Goal: Transaction & Acquisition: Purchase product/service

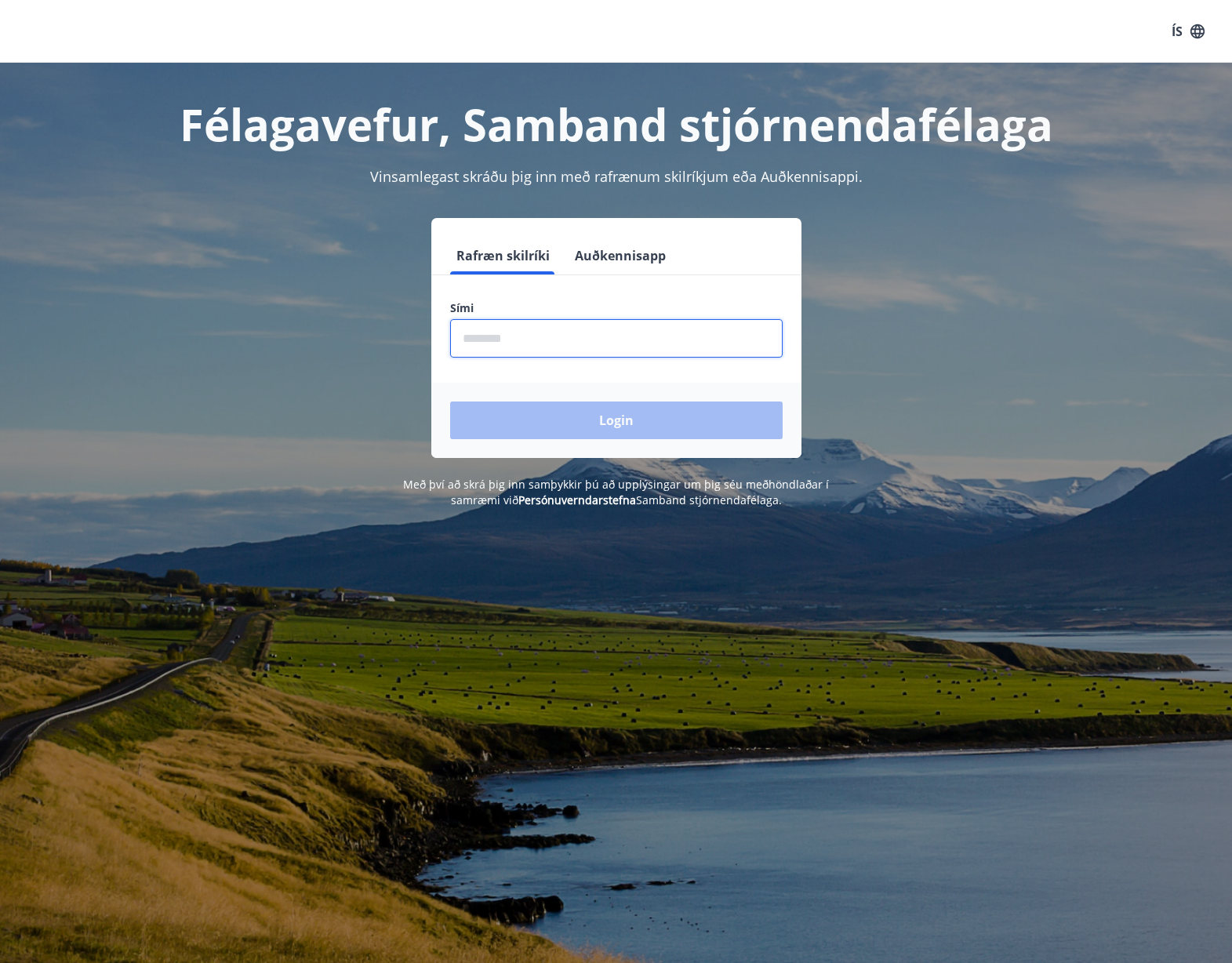
click at [548, 347] on input "phone" at bounding box center [616, 338] width 333 height 38
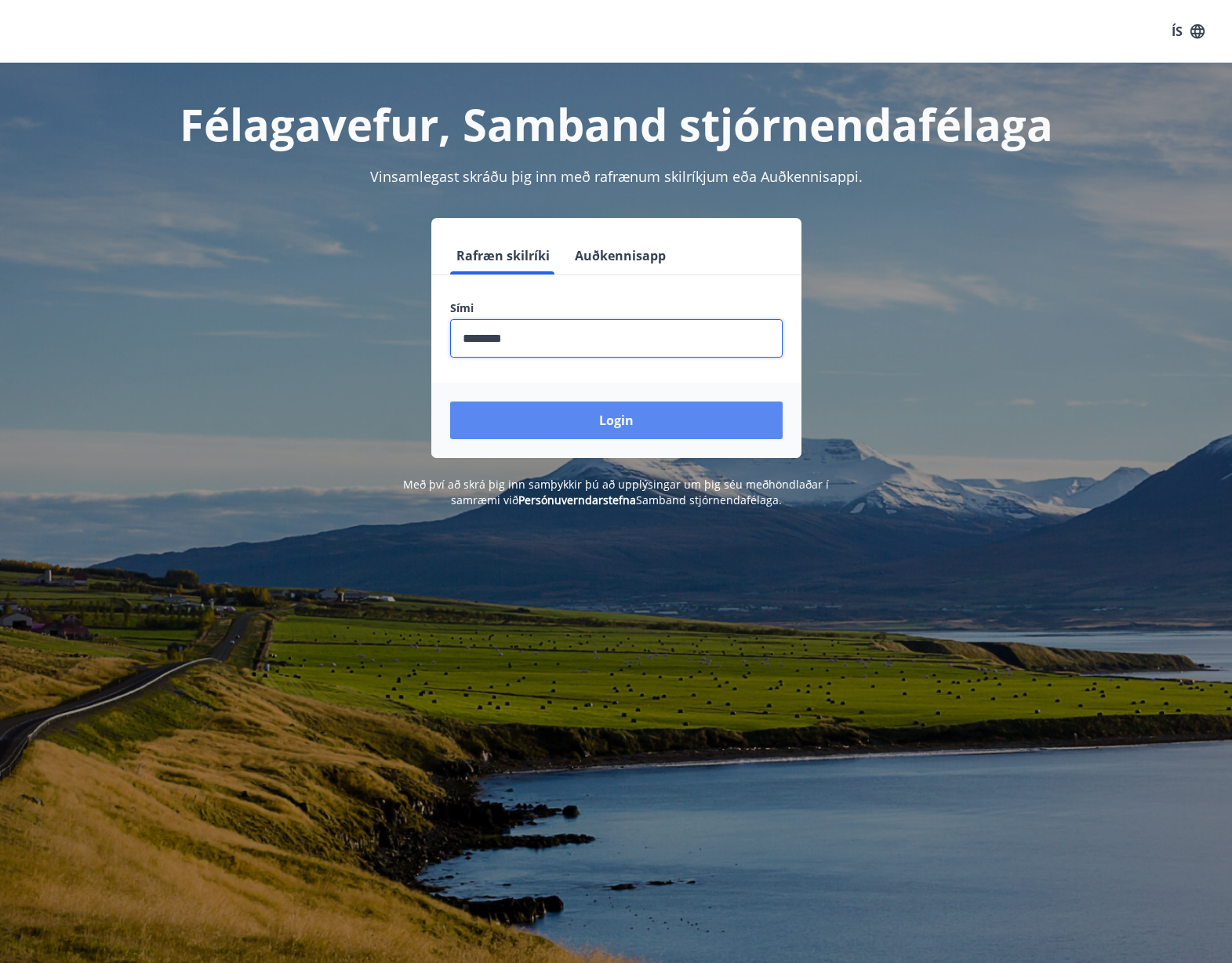
type input "********"
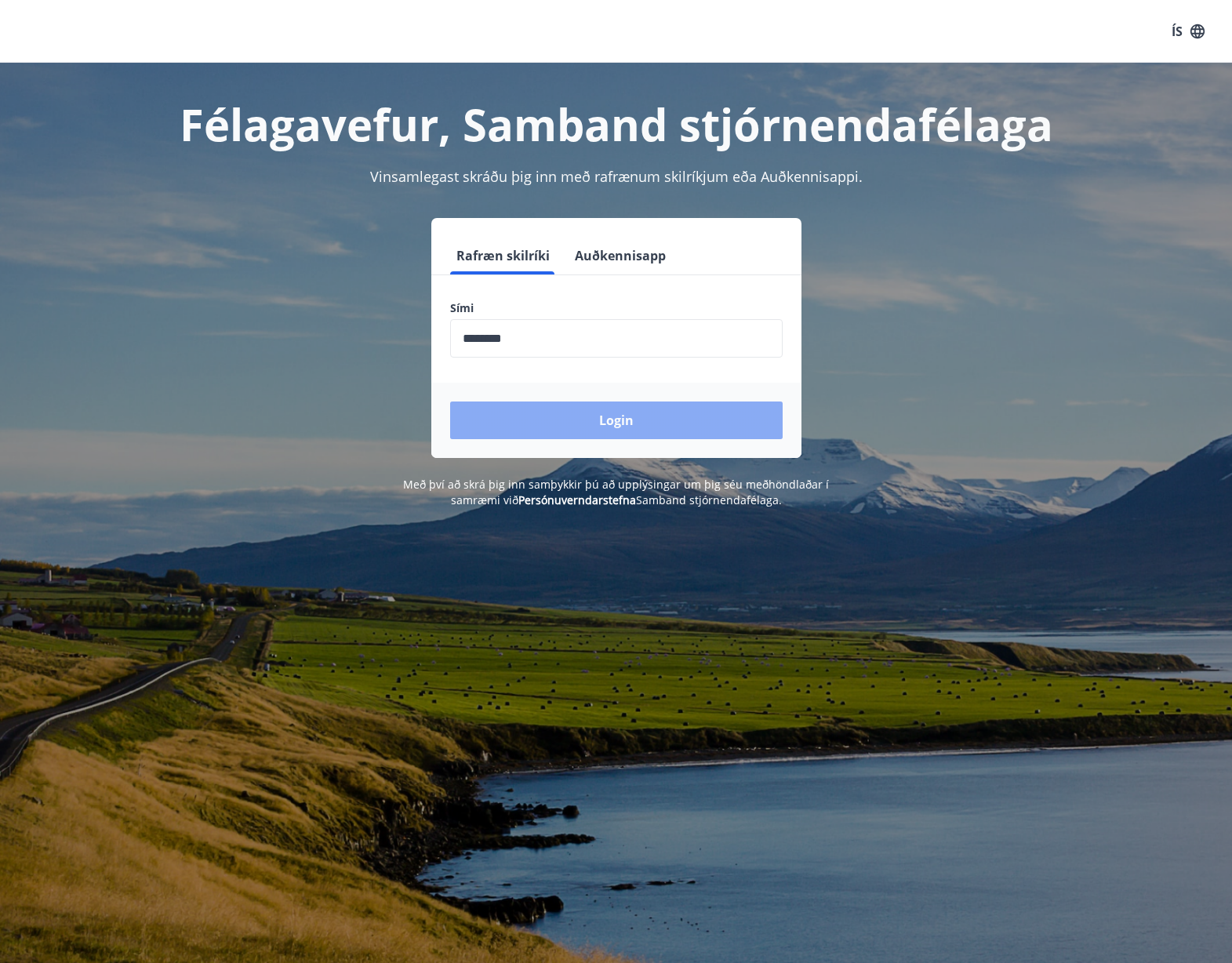
click at [609, 425] on button "Login" at bounding box center [616, 420] width 333 height 37
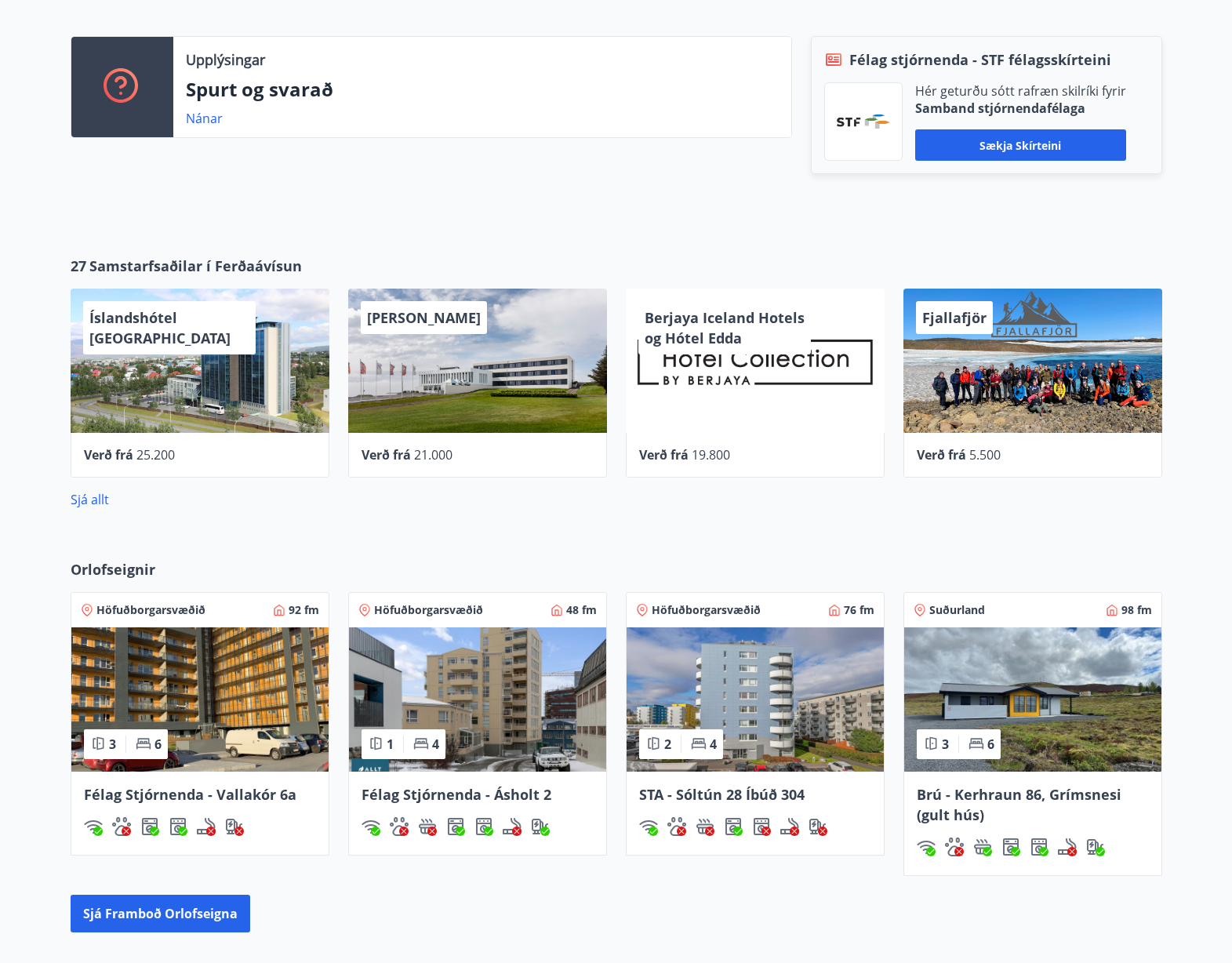
scroll to position [477, 0]
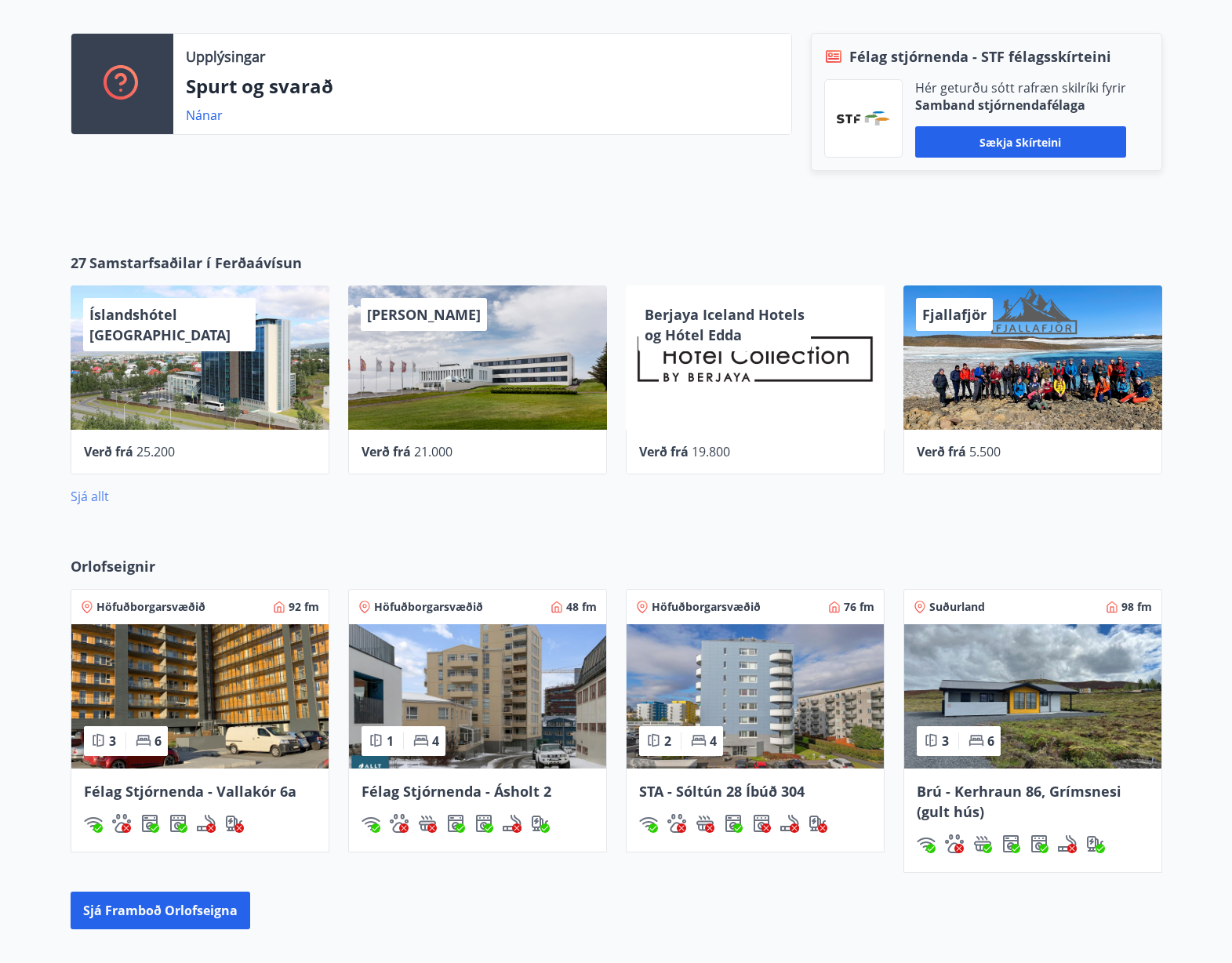
click at [84, 502] on link "Sjá allt" at bounding box center [90, 496] width 38 height 17
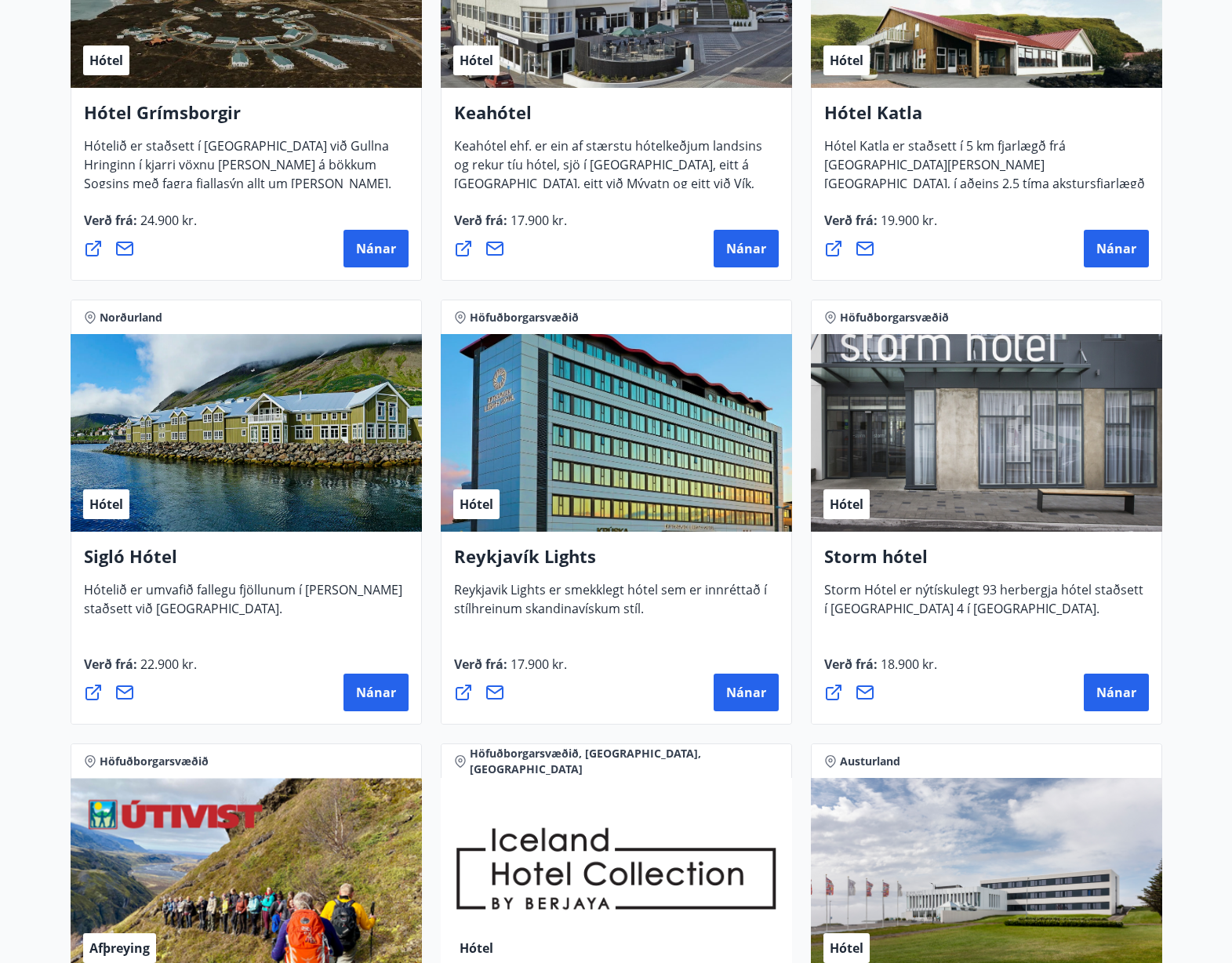
scroll to position [892, 0]
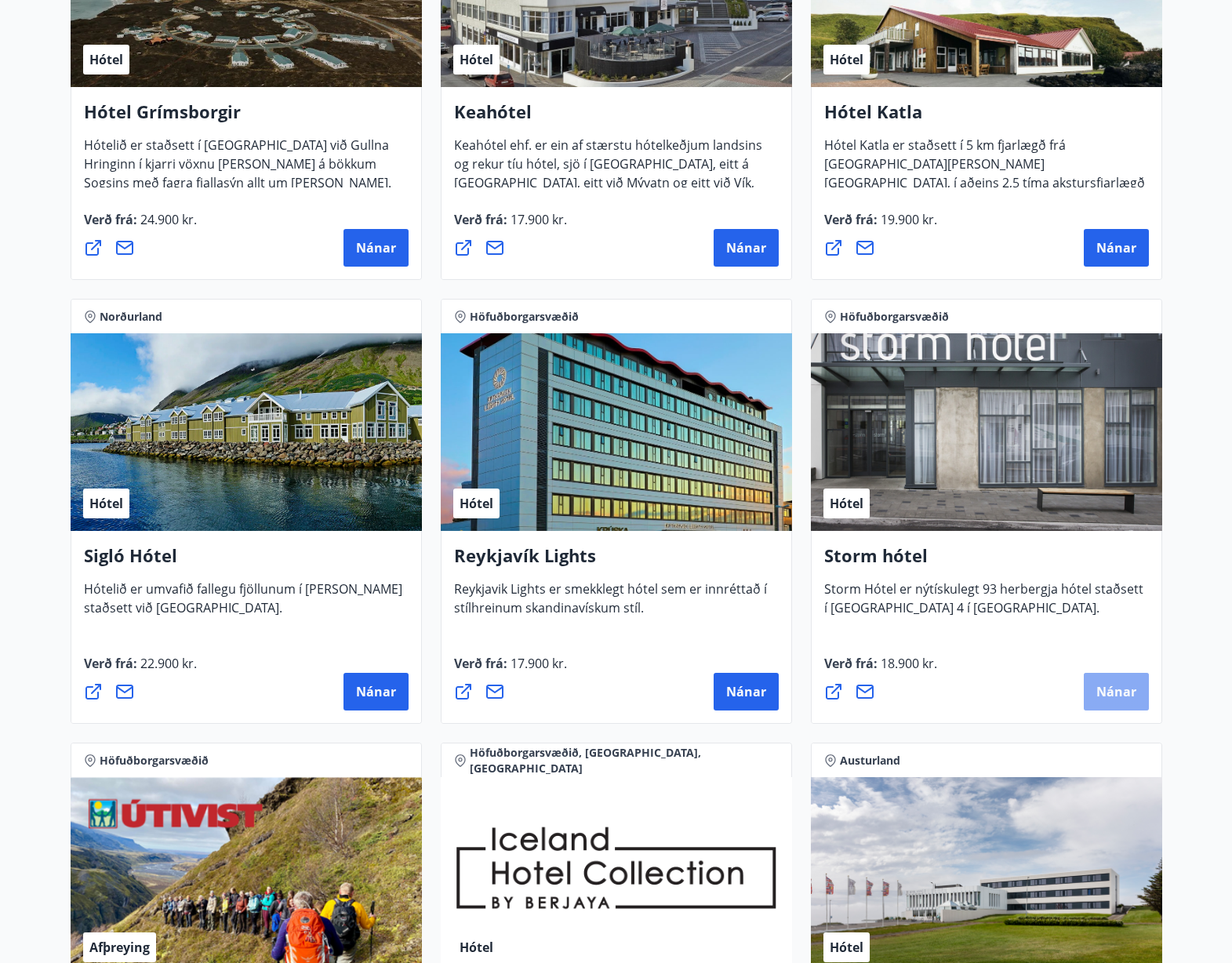
click at [1120, 691] on span "Nánar" at bounding box center [1116, 691] width 40 height 17
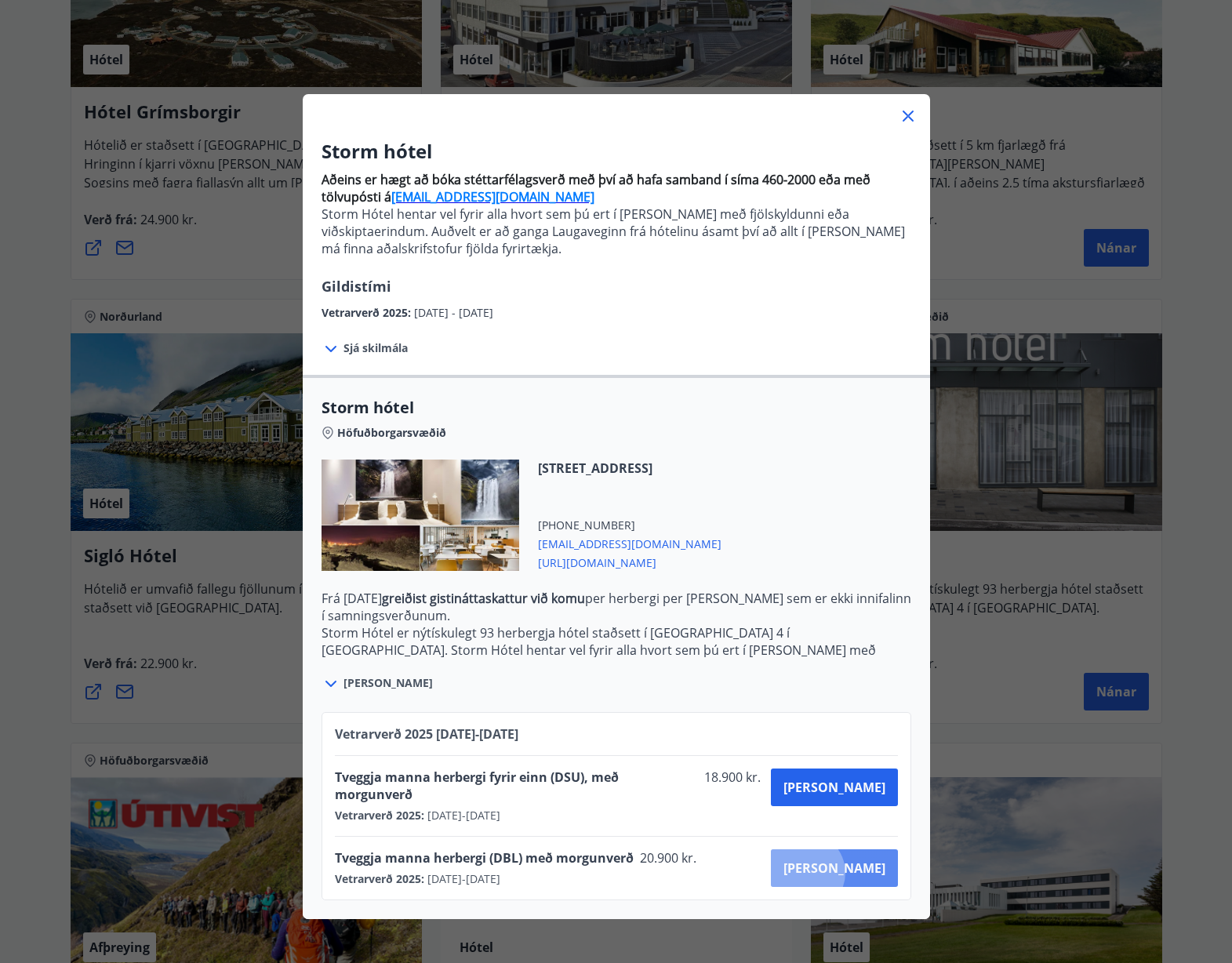
click at [865, 859] on span "[PERSON_NAME]" at bounding box center [834, 868] width 102 height 17
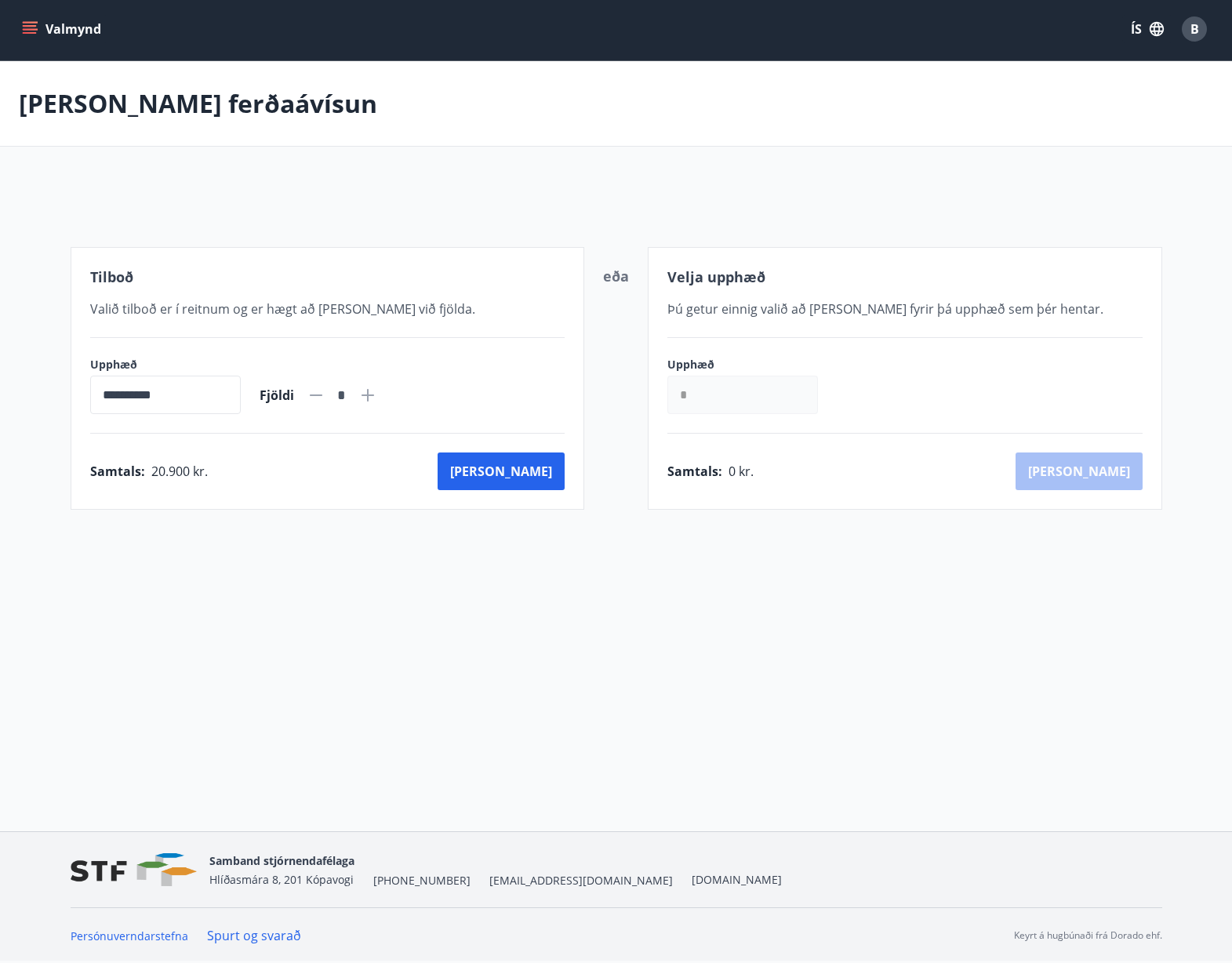
scroll to position [3, 0]
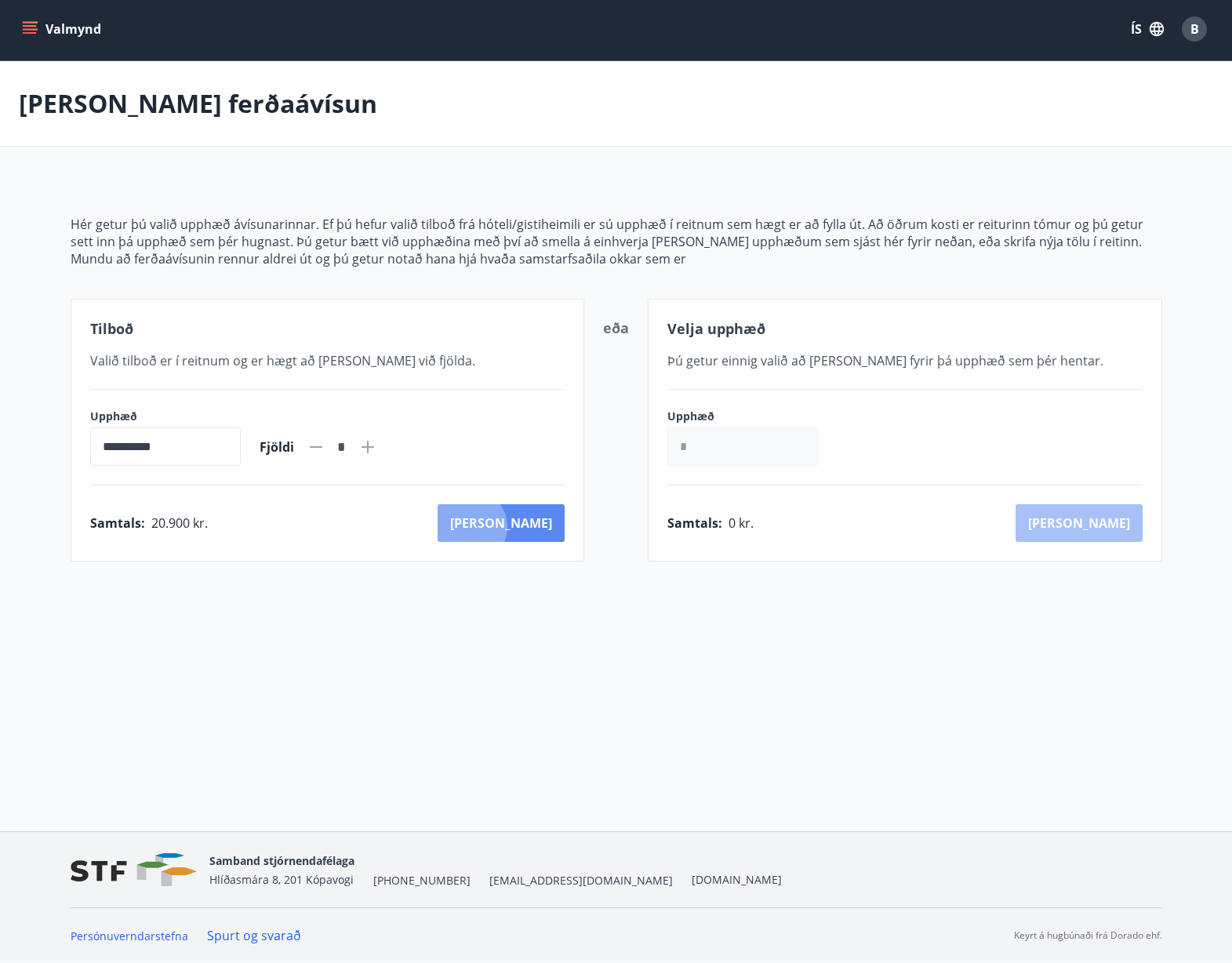
click at [538, 527] on button "[PERSON_NAME]" at bounding box center [501, 522] width 127 height 37
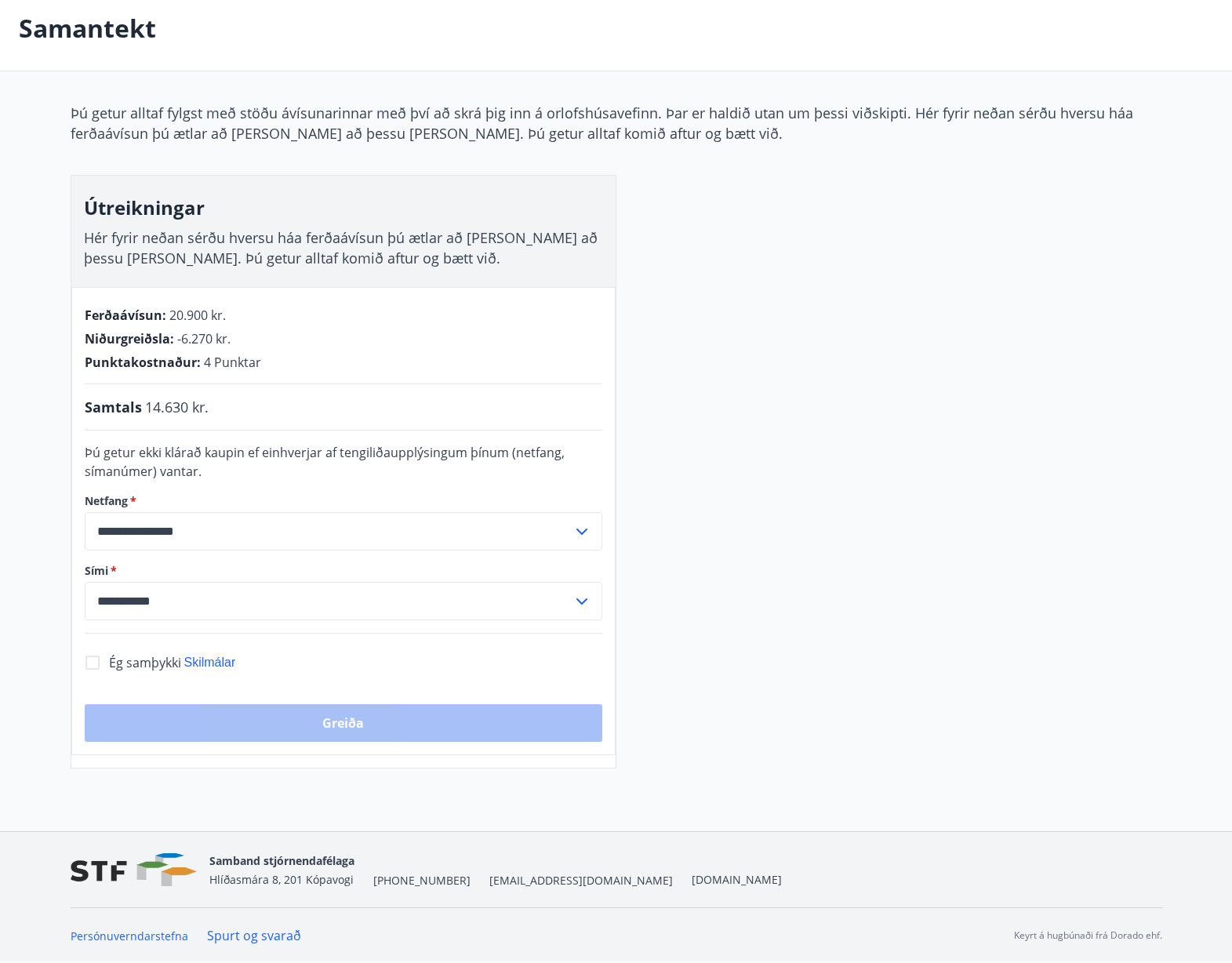
scroll to position [77, 0]
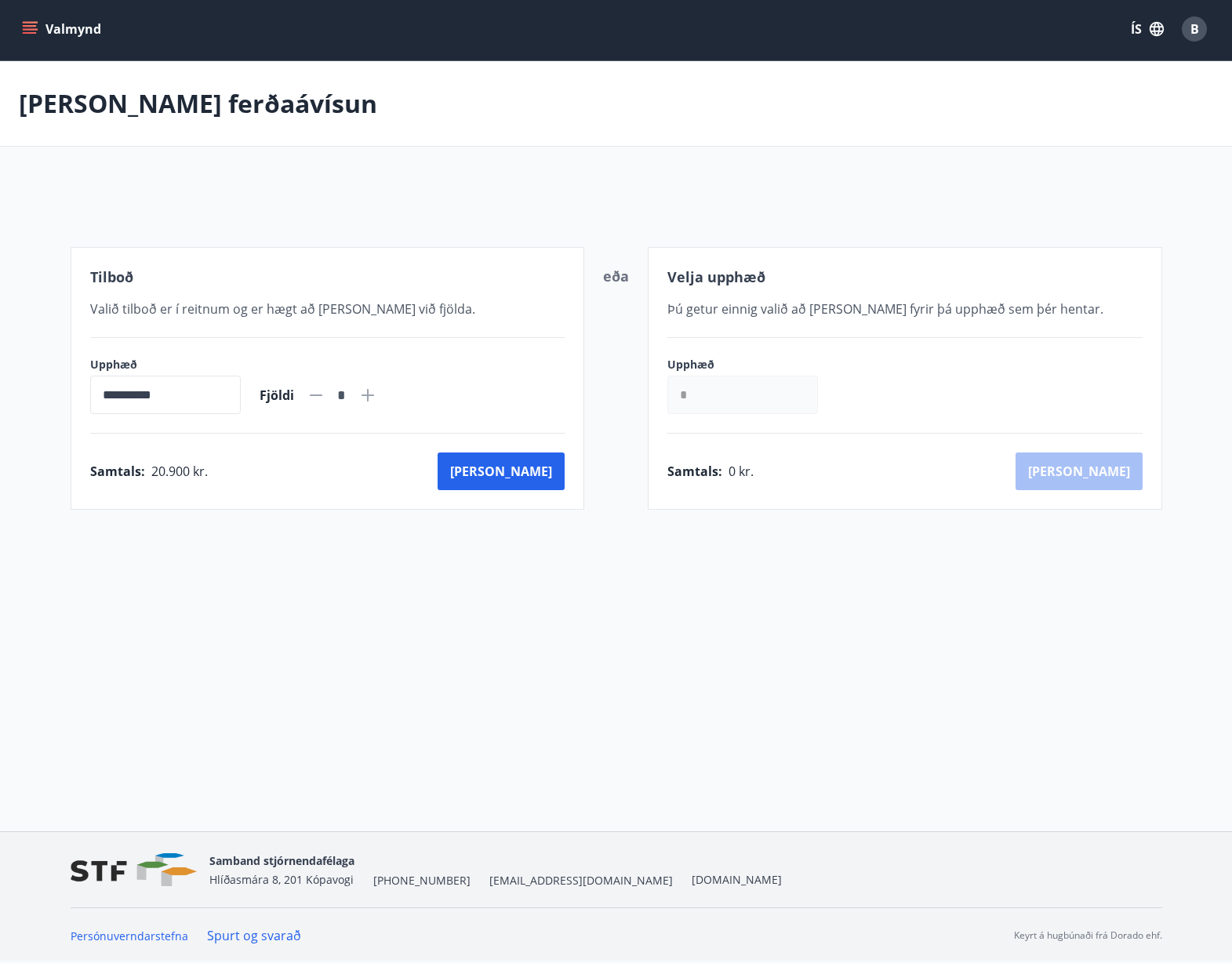
scroll to position [3, 0]
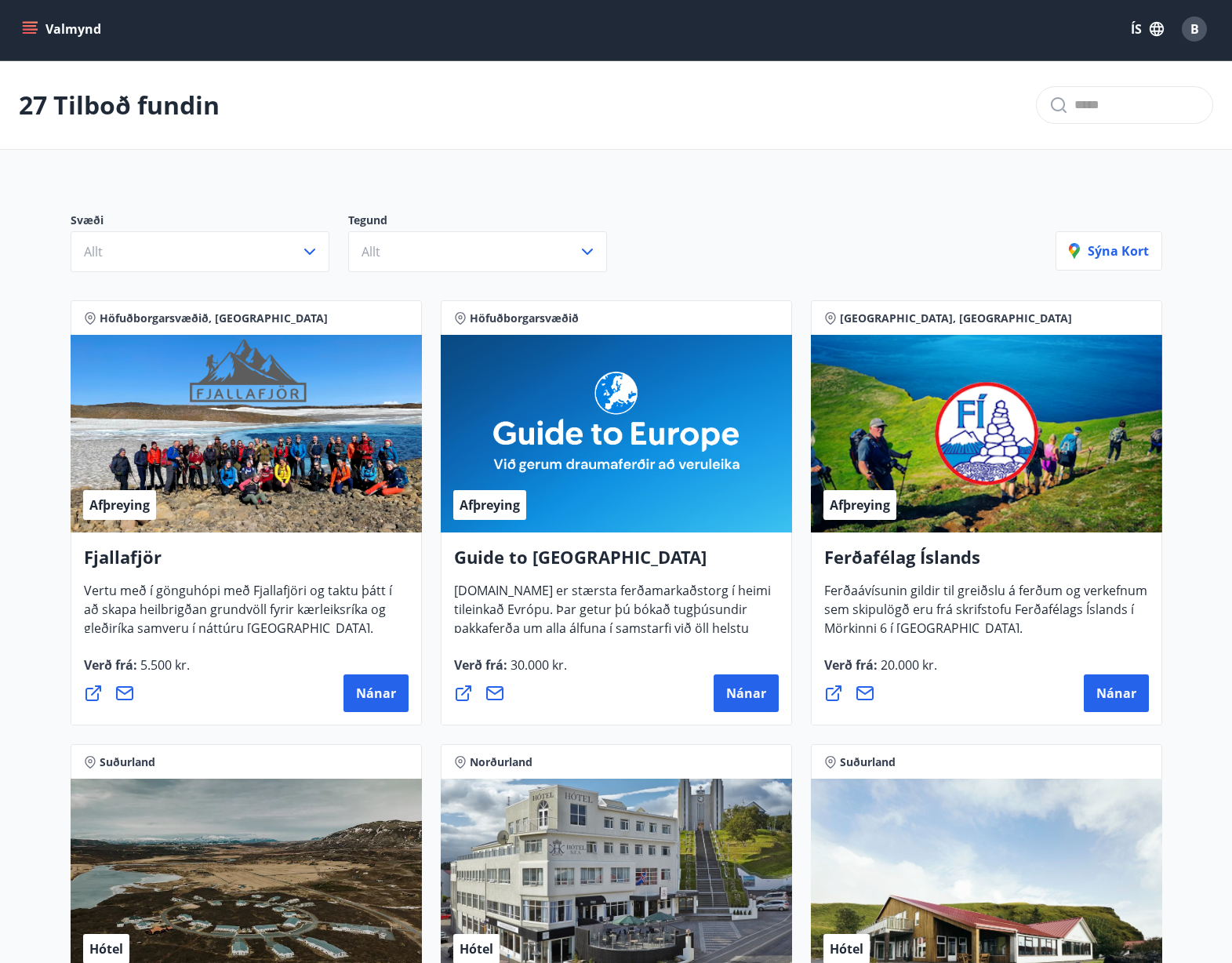
click at [32, 28] on icon "menu" at bounding box center [30, 29] width 16 height 16
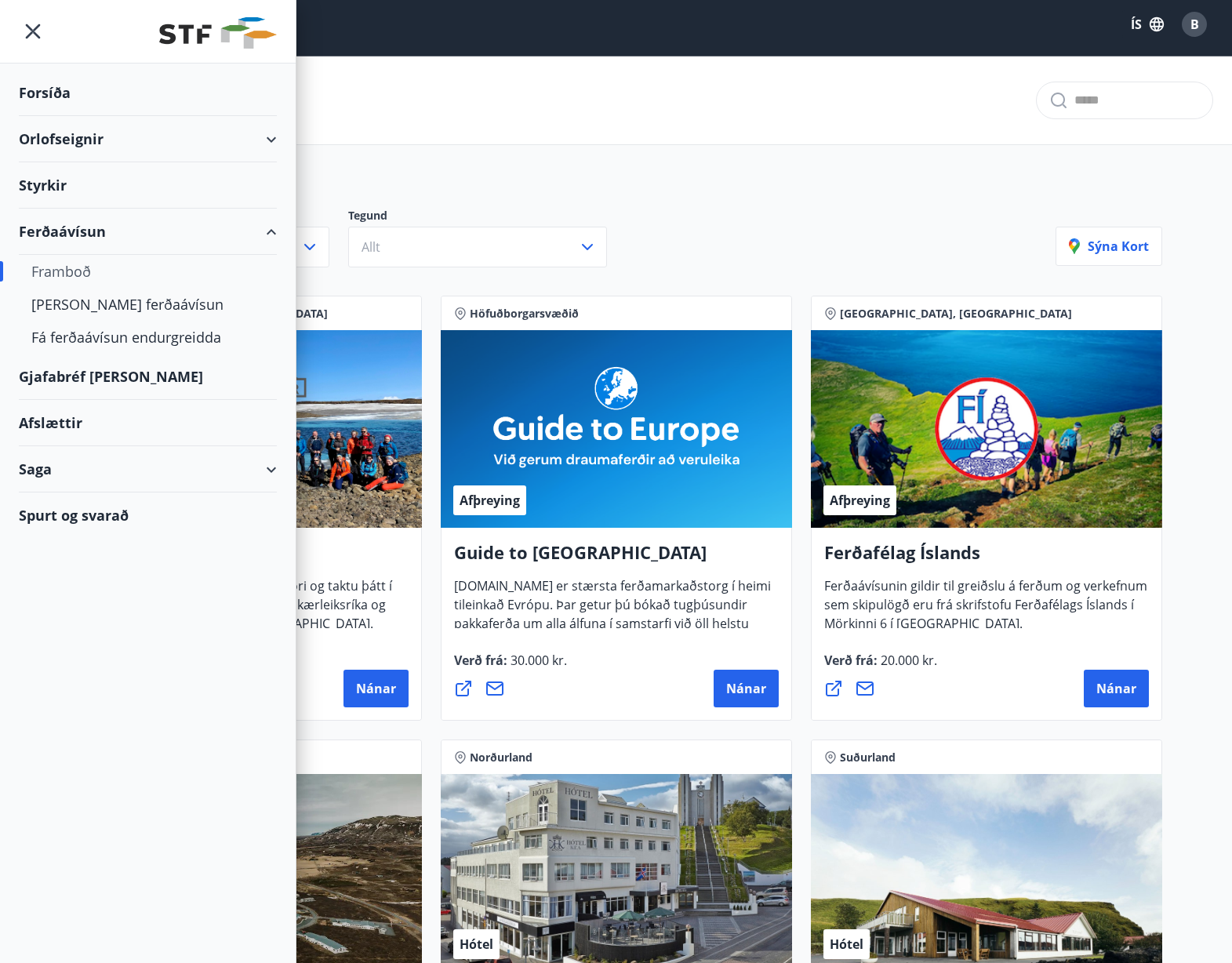
scroll to position [9, 0]
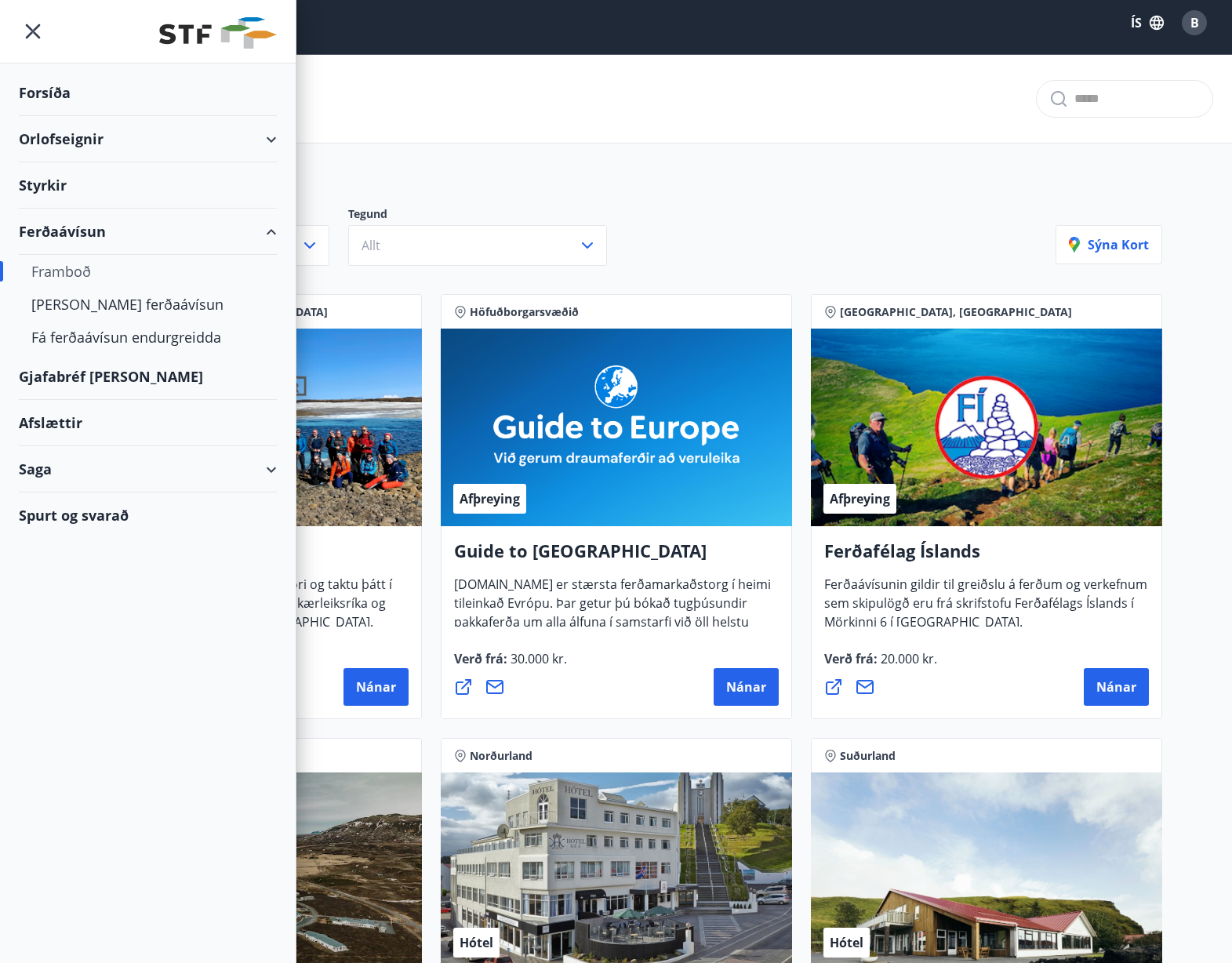
click at [46, 420] on div "Afslættir" at bounding box center [148, 422] width 258 height 46
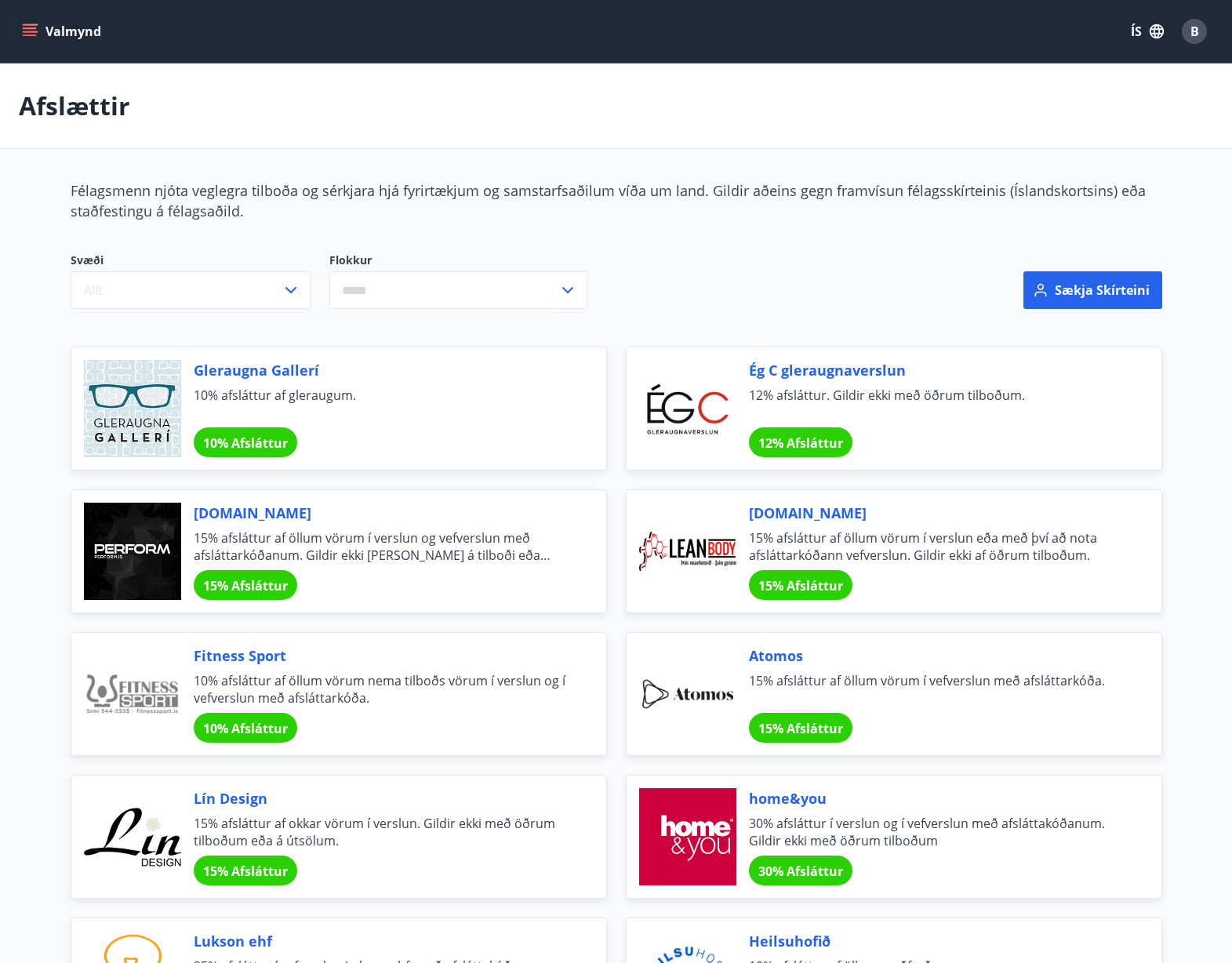
click at [34, 38] on icon "menu" at bounding box center [30, 31] width 16 height 16
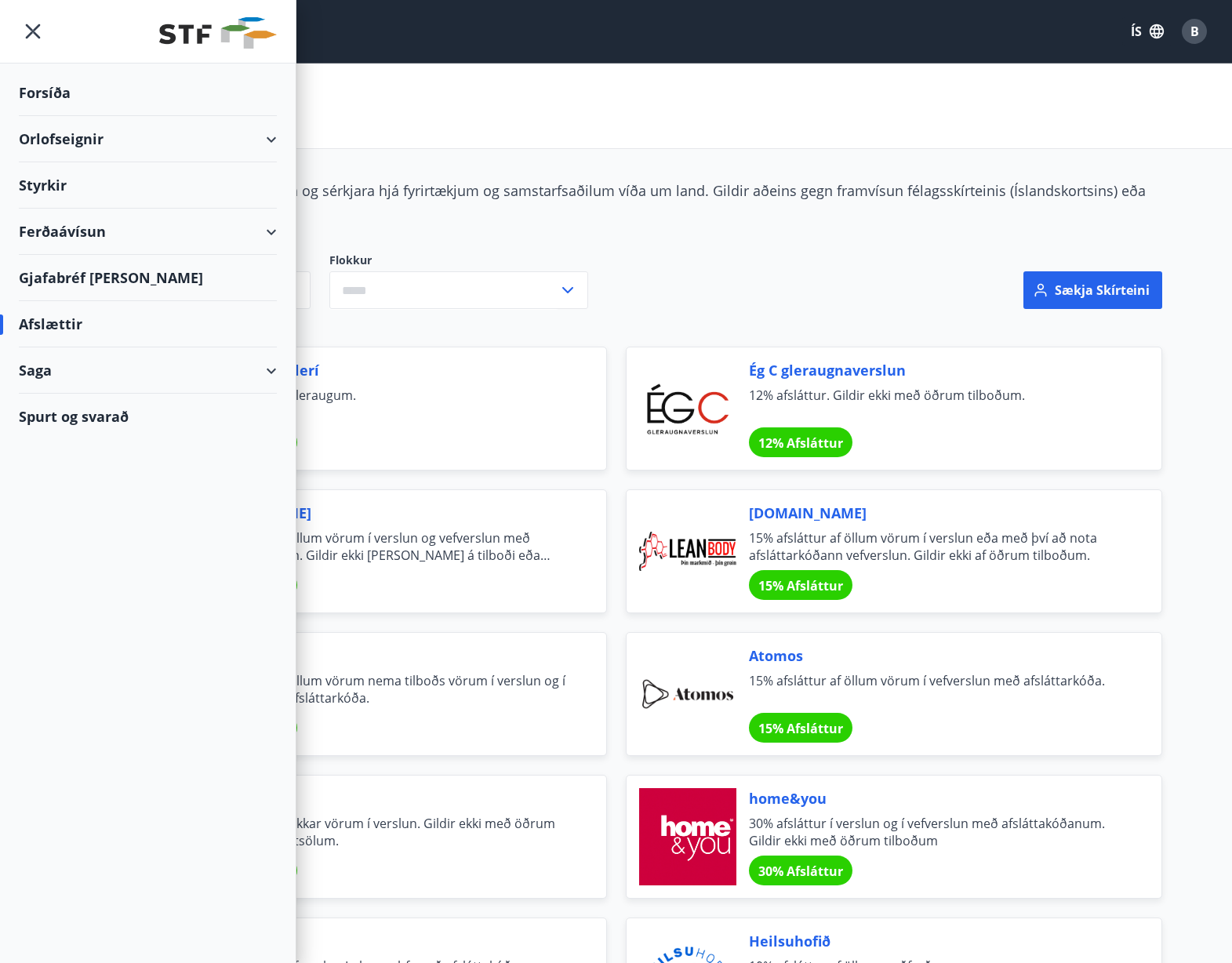
click at [74, 278] on div "Gjafabréf [PERSON_NAME]" at bounding box center [148, 278] width 258 height 46
click at [65, 282] on div "Gjafabréf [PERSON_NAME]" at bounding box center [148, 278] width 258 height 46
click at [56, 335] on div "Afslættir" at bounding box center [148, 324] width 258 height 46
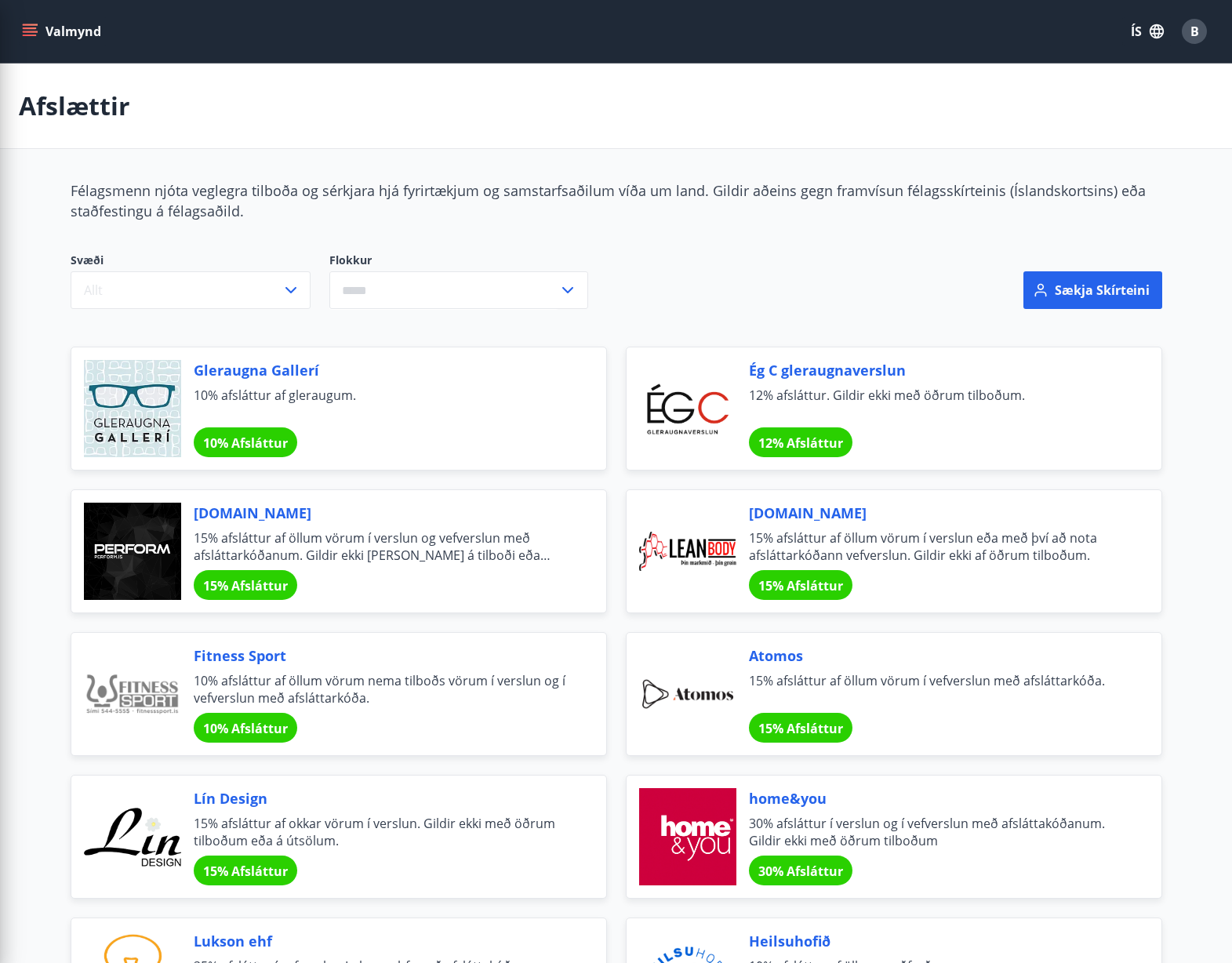
click at [659, 314] on div at bounding box center [431, 312] width 721 height 6
click at [30, 34] on icon "menu" at bounding box center [30, 31] width 16 height 16
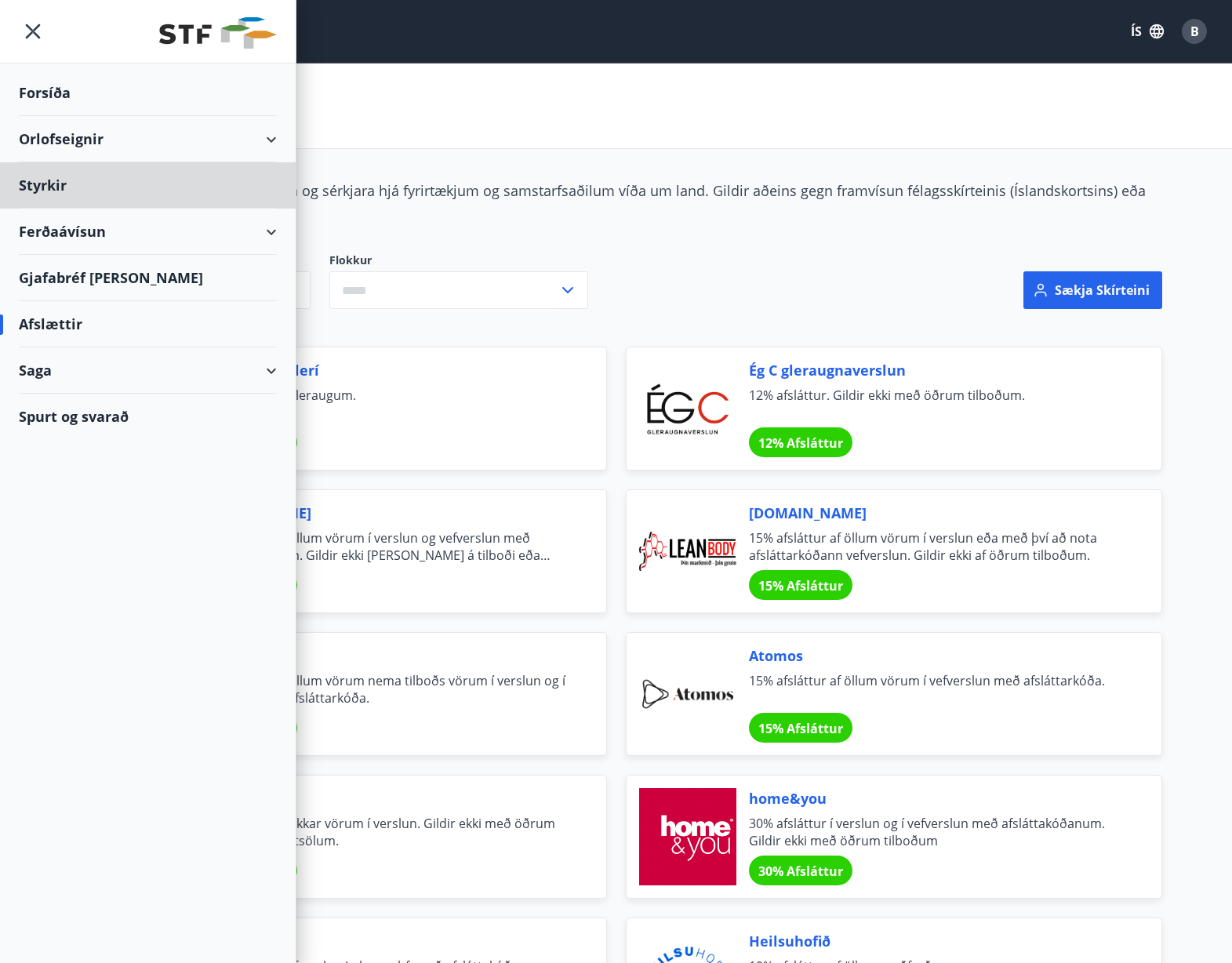
click at [40, 91] on div "Forsíða" at bounding box center [148, 92] width 258 height 46
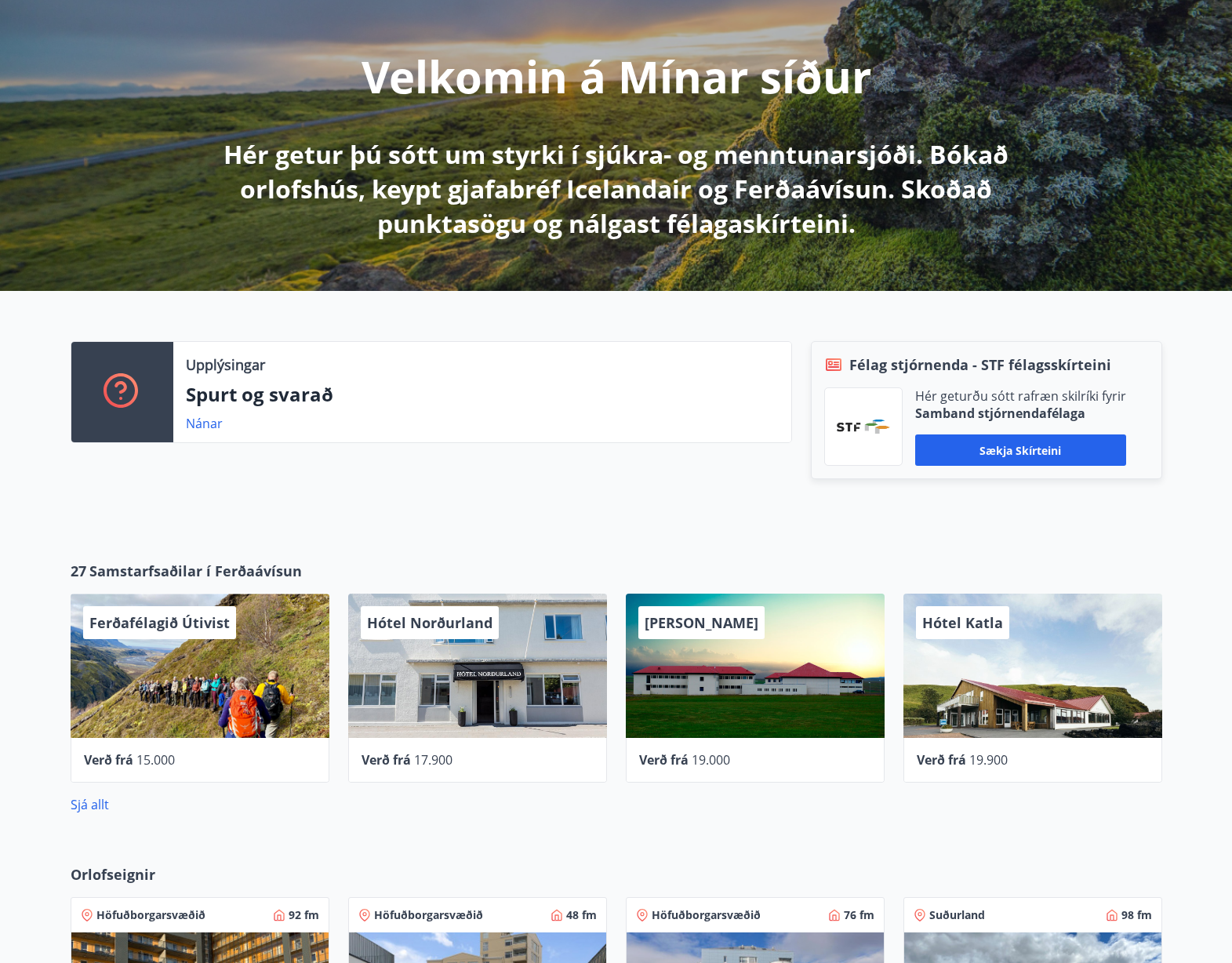
scroll to position [177, 0]
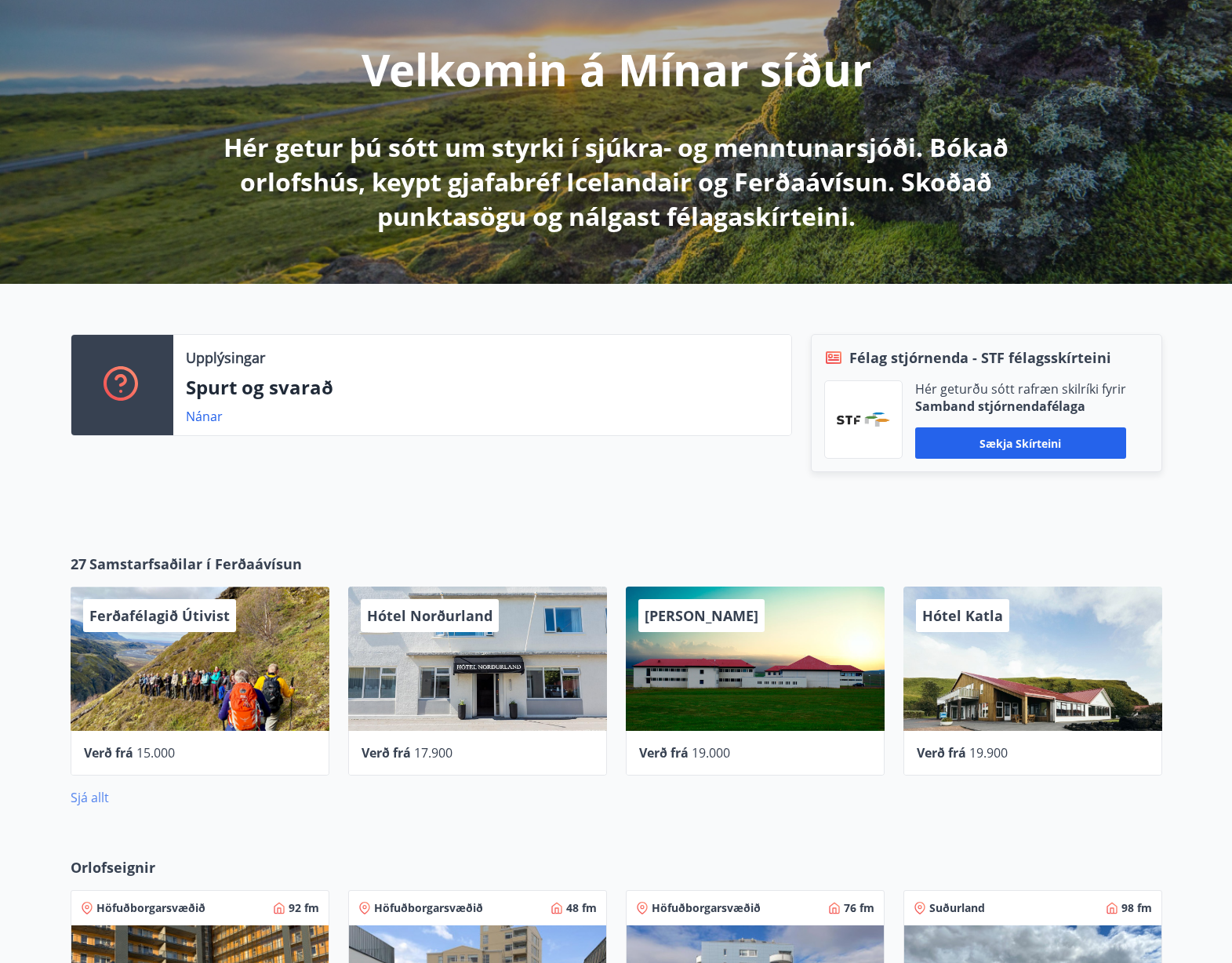
click at [84, 800] on link "Sjá allt" at bounding box center [90, 798] width 38 height 17
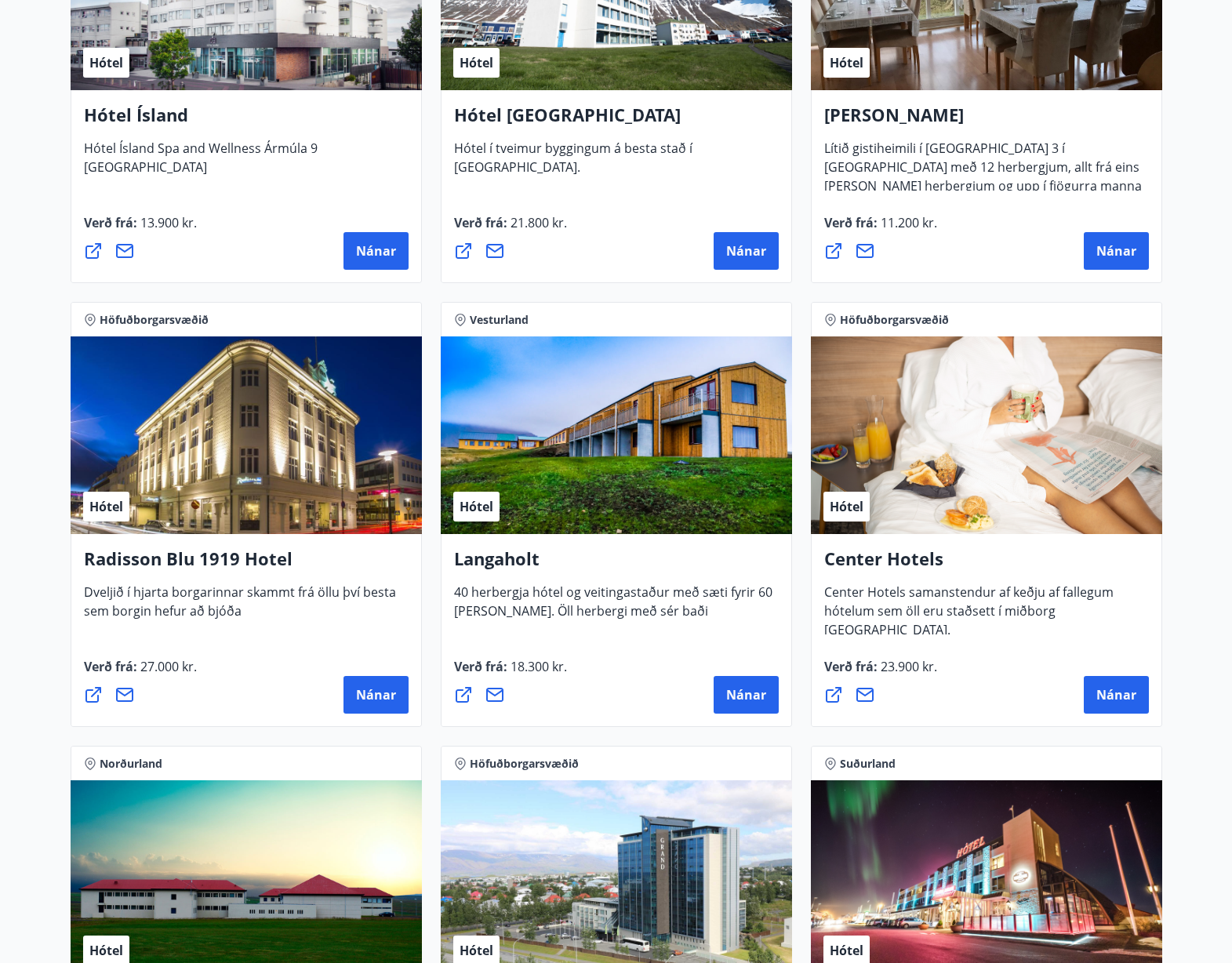
scroll to position [2223, 0]
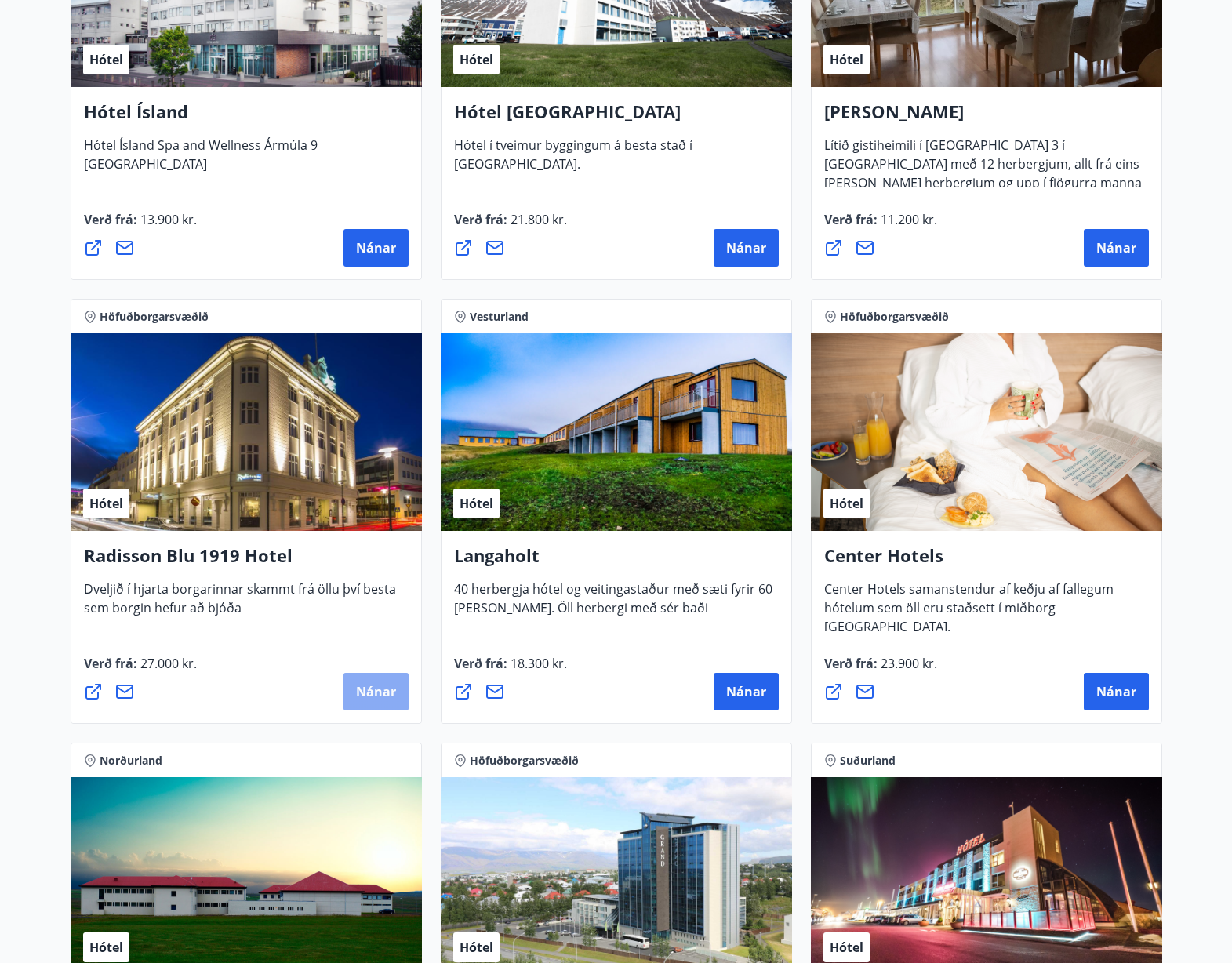
click at [367, 704] on button "Nánar" at bounding box center [375, 691] width 65 height 37
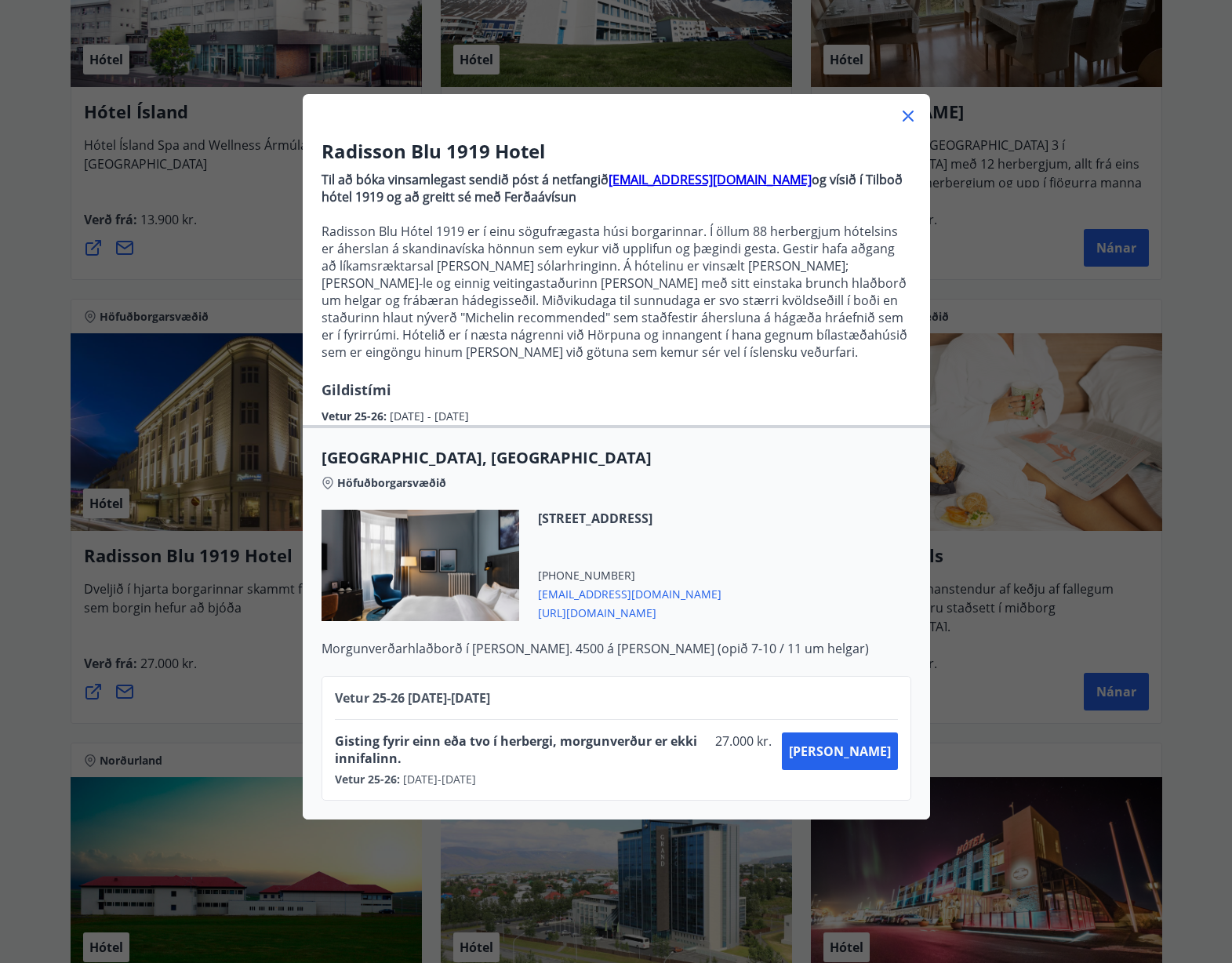
click at [906, 112] on icon at bounding box center [908, 116] width 19 height 19
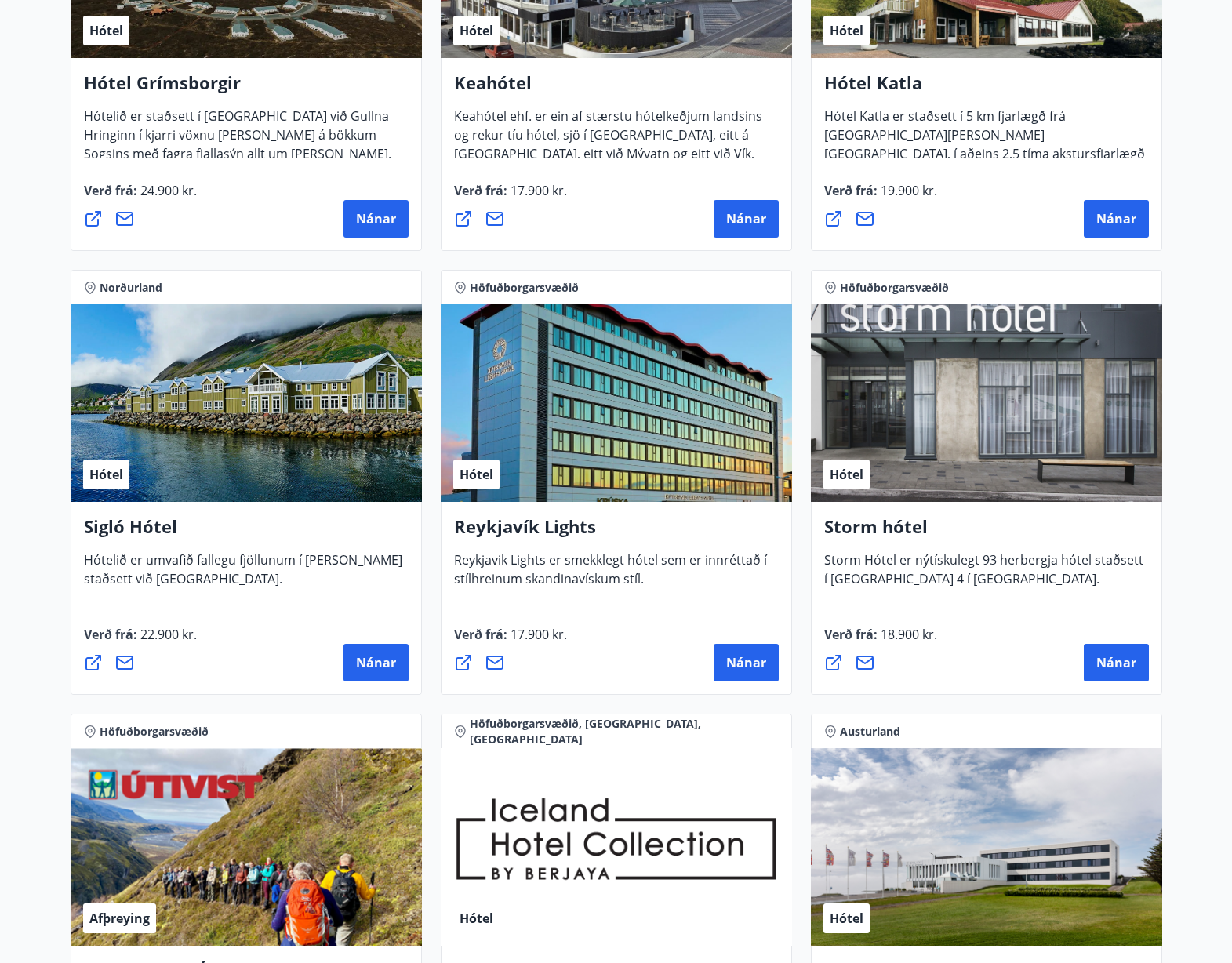
scroll to position [1095, 0]
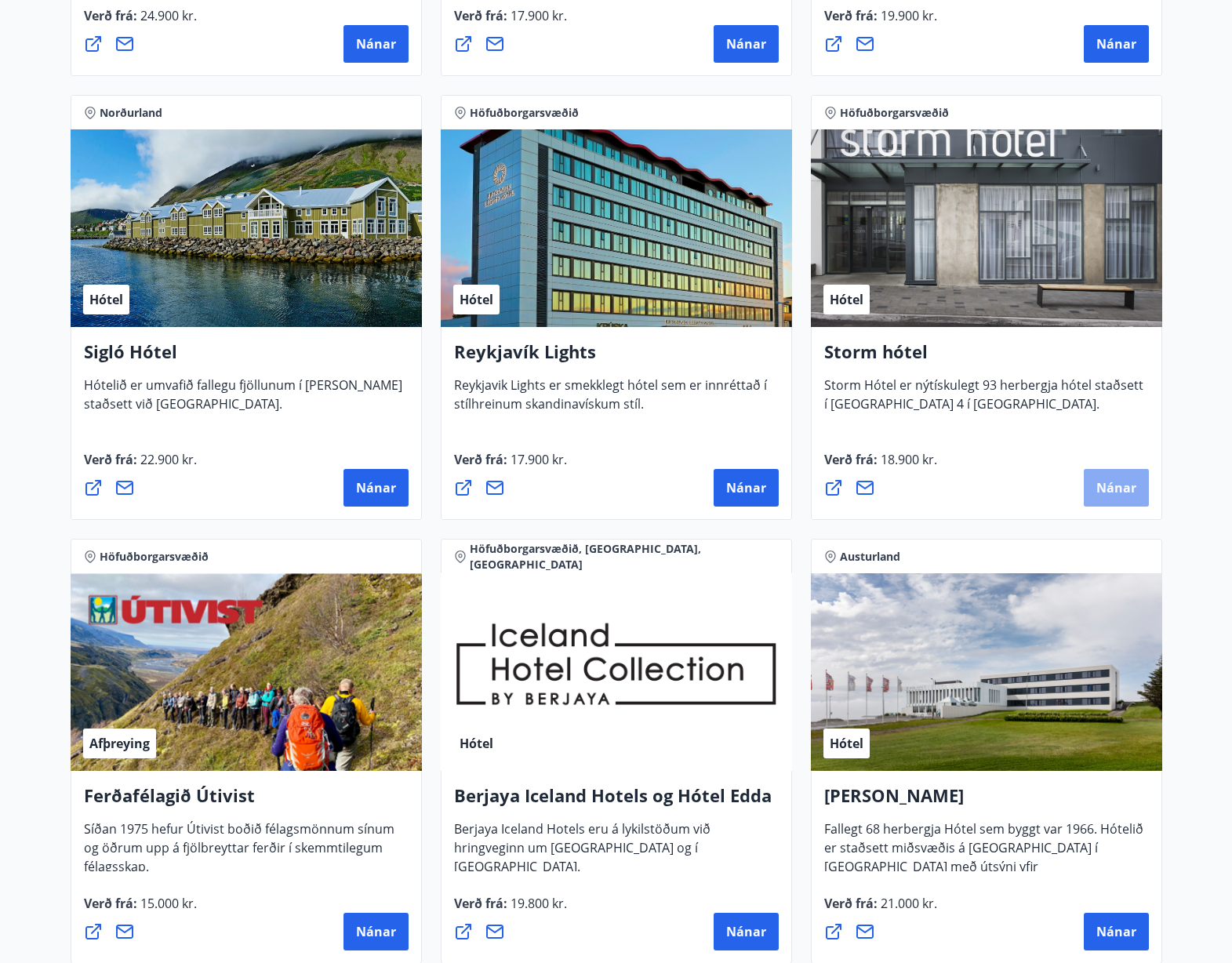
click at [1119, 482] on span "Nánar" at bounding box center [1116, 488] width 40 height 17
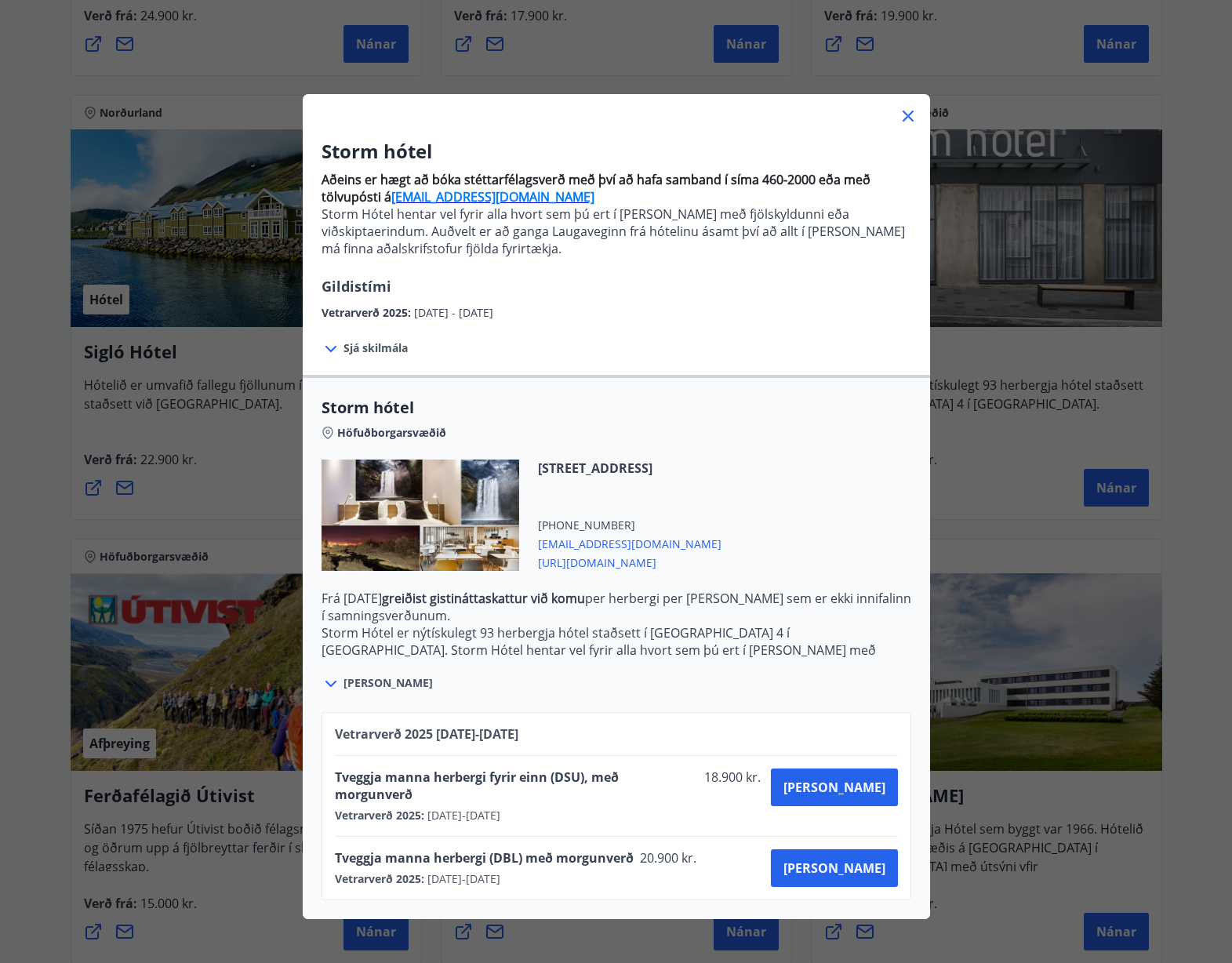
click at [359, 347] on span "Sjá skilmála" at bounding box center [375, 348] width 64 height 16
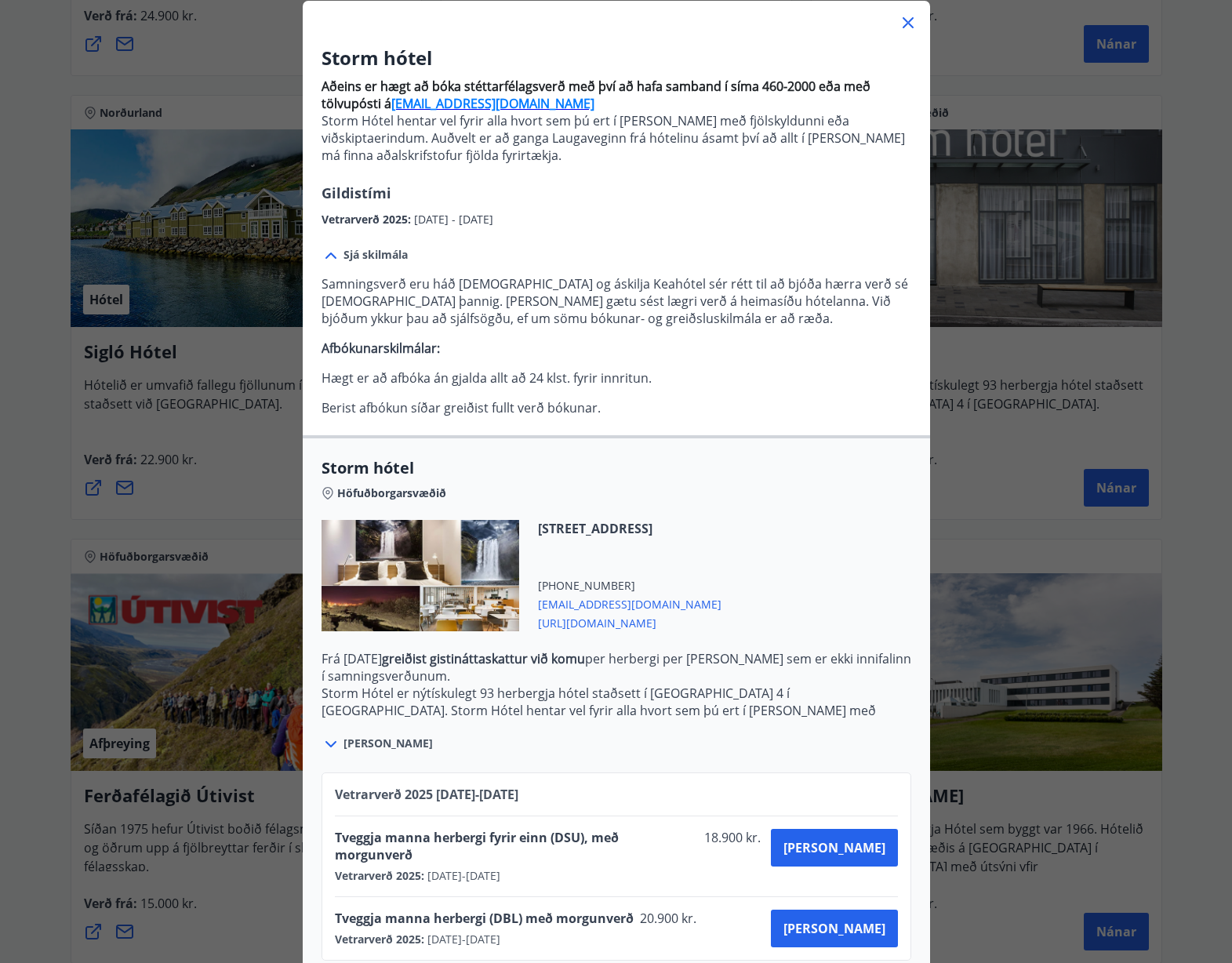
scroll to position [92, 0]
click at [329, 744] on icon at bounding box center [331, 745] width 19 height 19
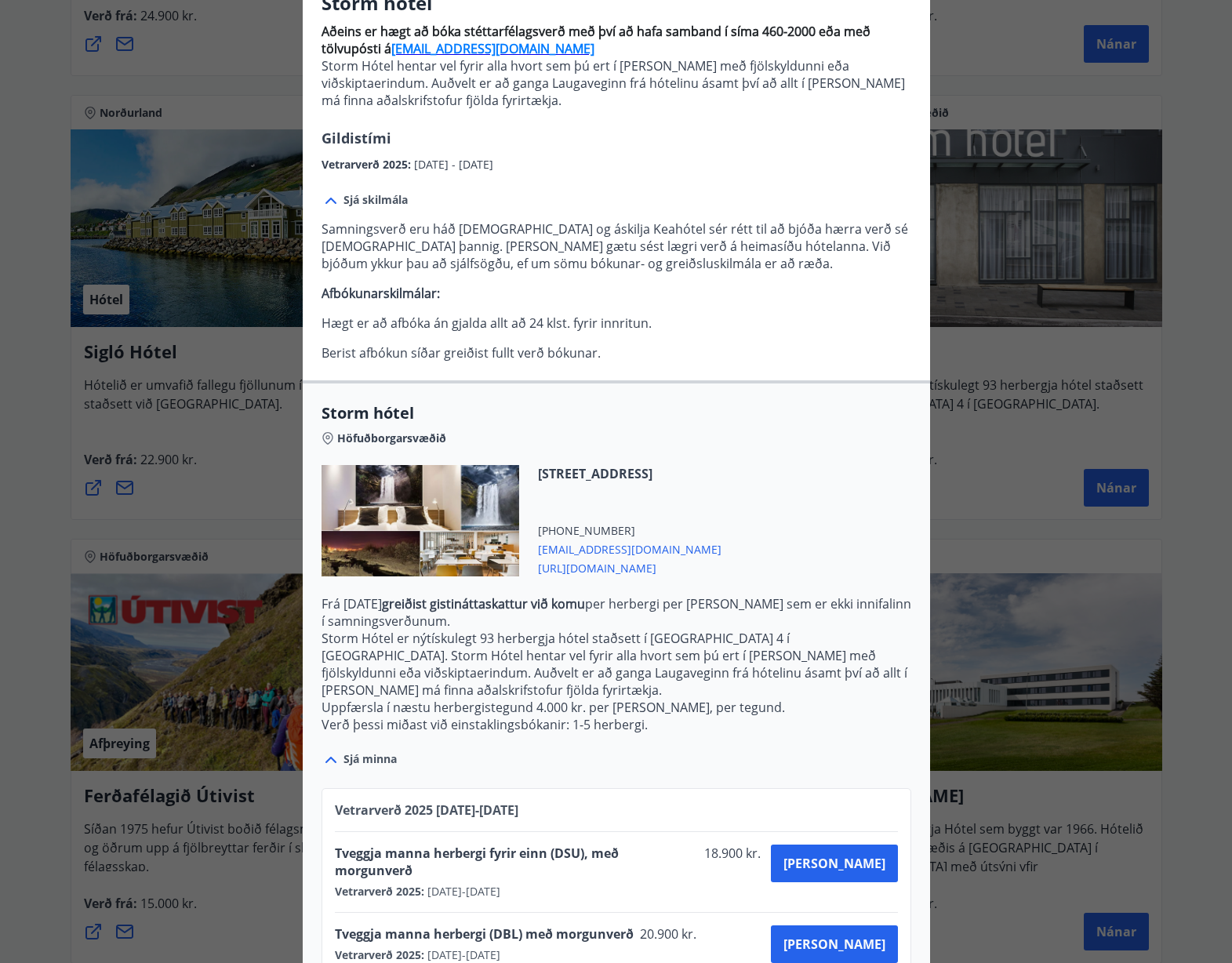
scroll to position [145, 0]
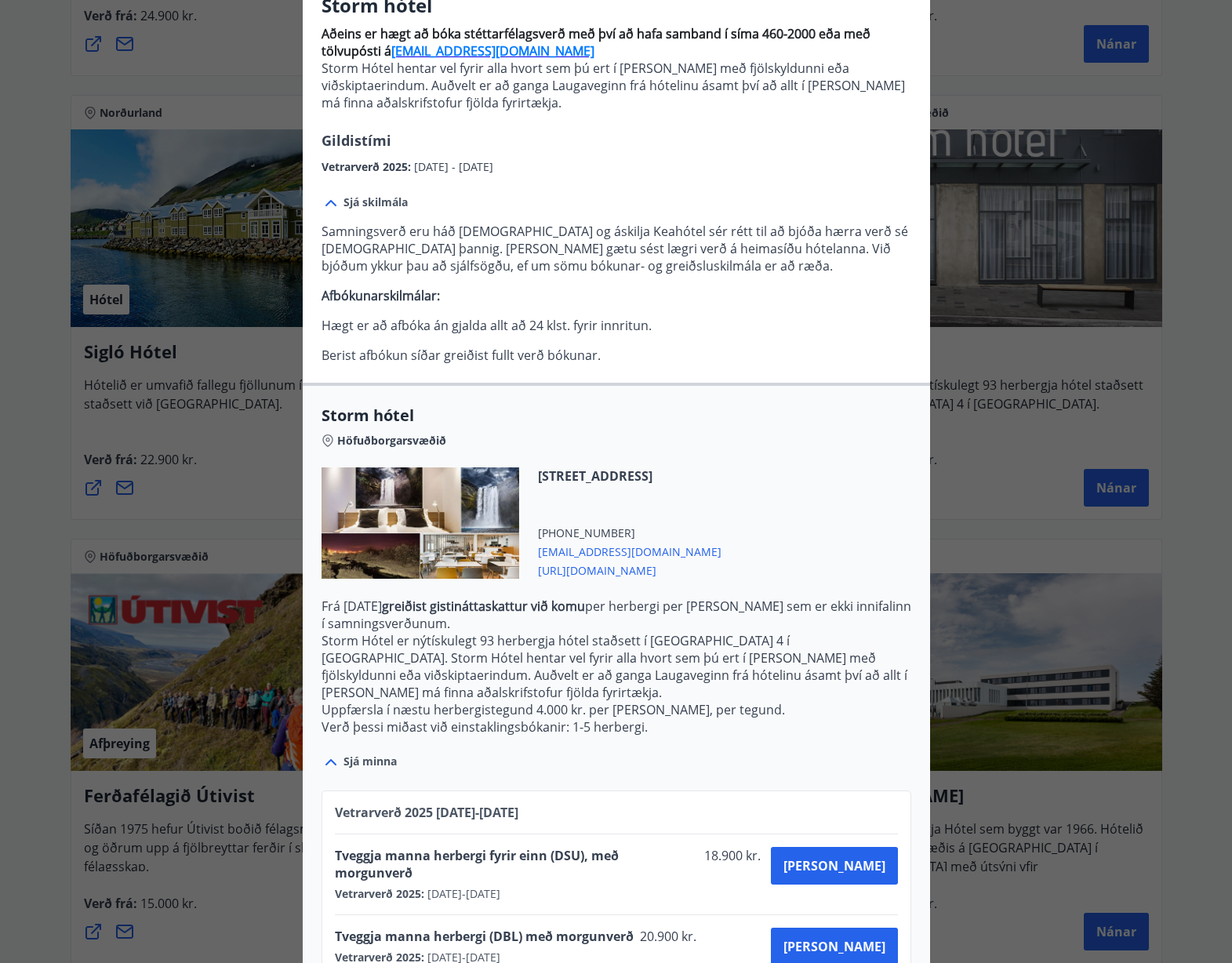
click at [971, 345] on div "Storm hótel Aðeins er hægt að bóka stéttarfélagsverð með því að hafa samband í …" at bounding box center [616, 336] width 1232 height 963
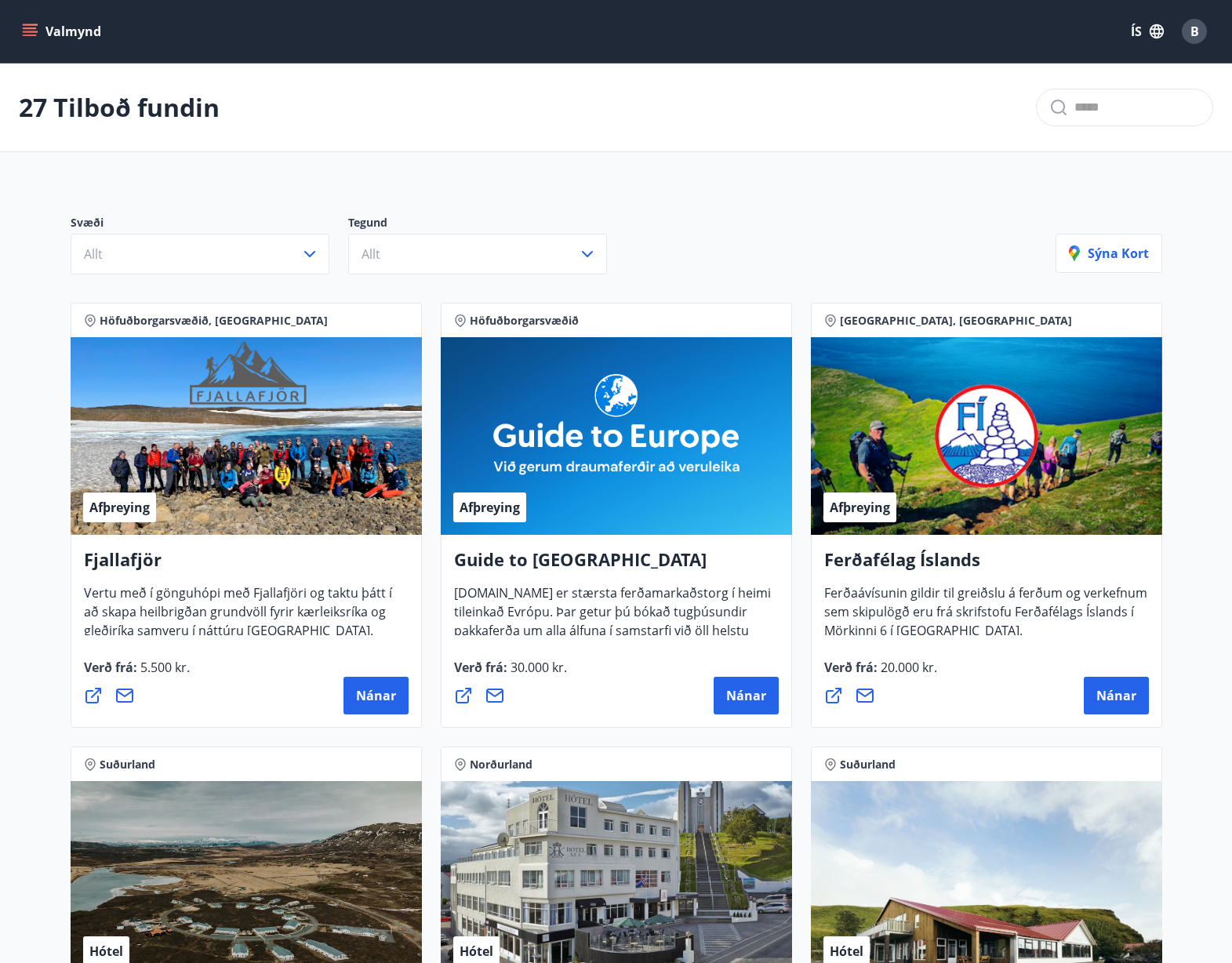
scroll to position [0, 0]
